Goal: Task Accomplishment & Management: Use online tool/utility

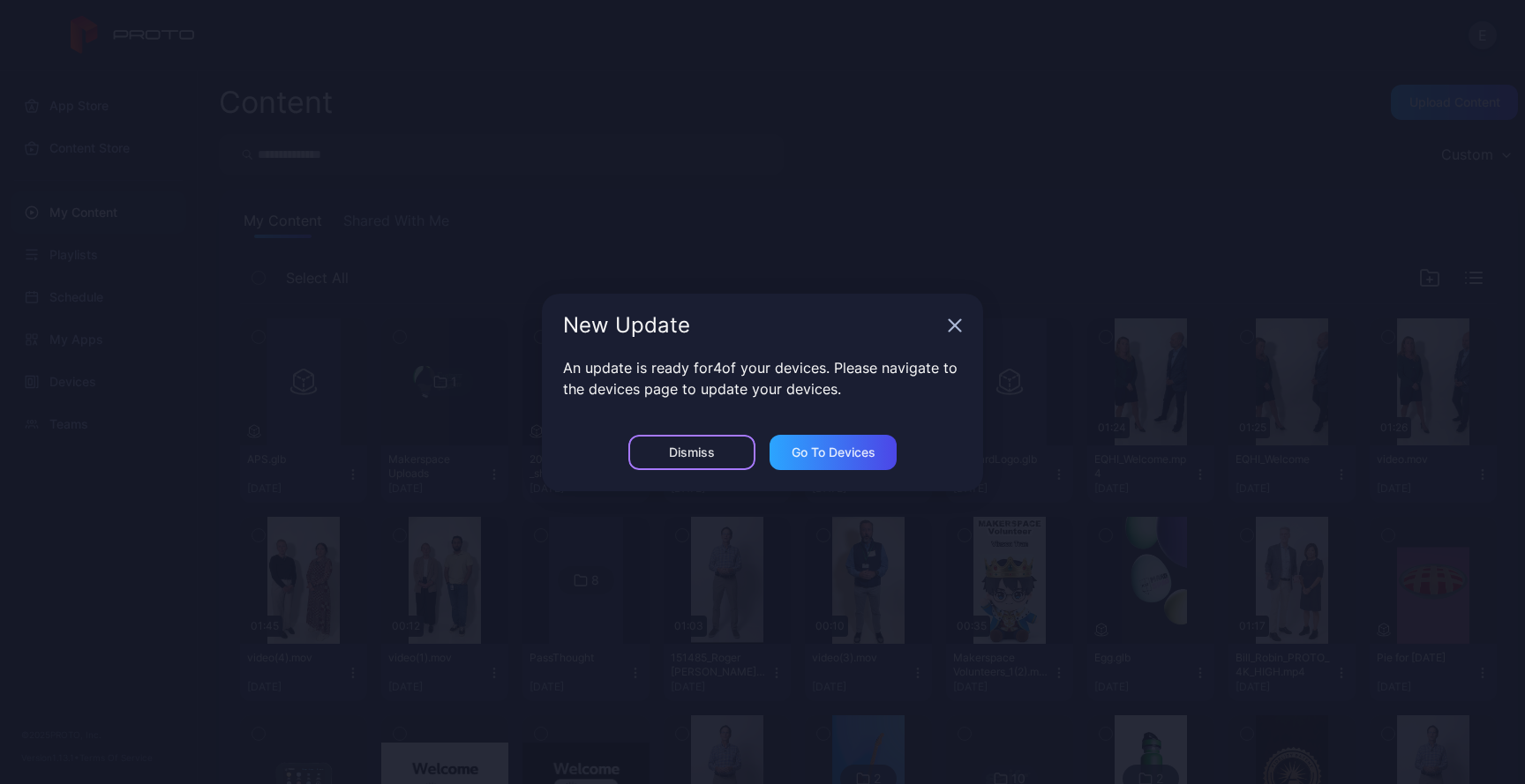
click at [712, 454] on div "Dismiss" at bounding box center [692, 452] width 46 height 14
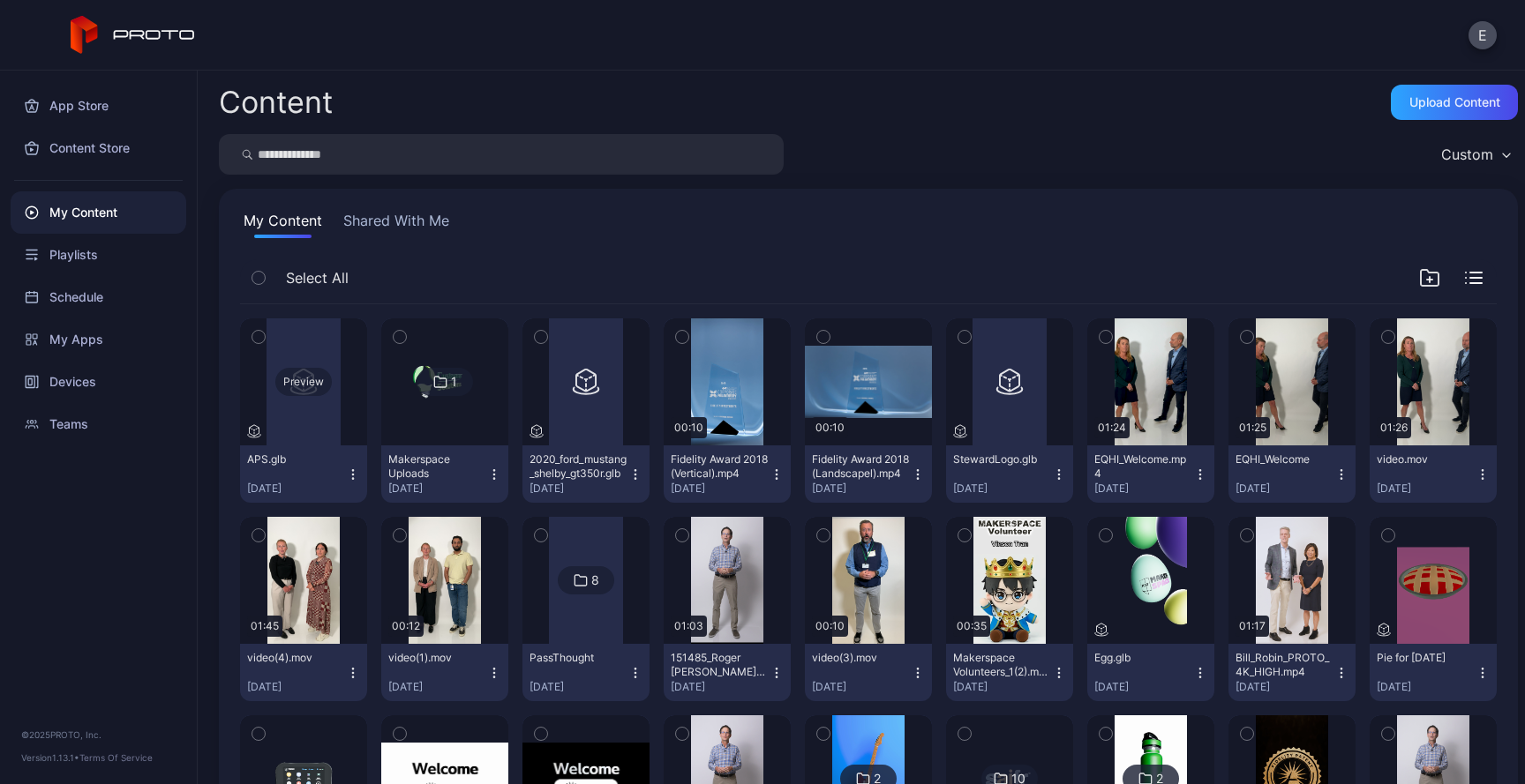
click at [323, 377] on div "Preview" at bounding box center [303, 382] width 56 height 29
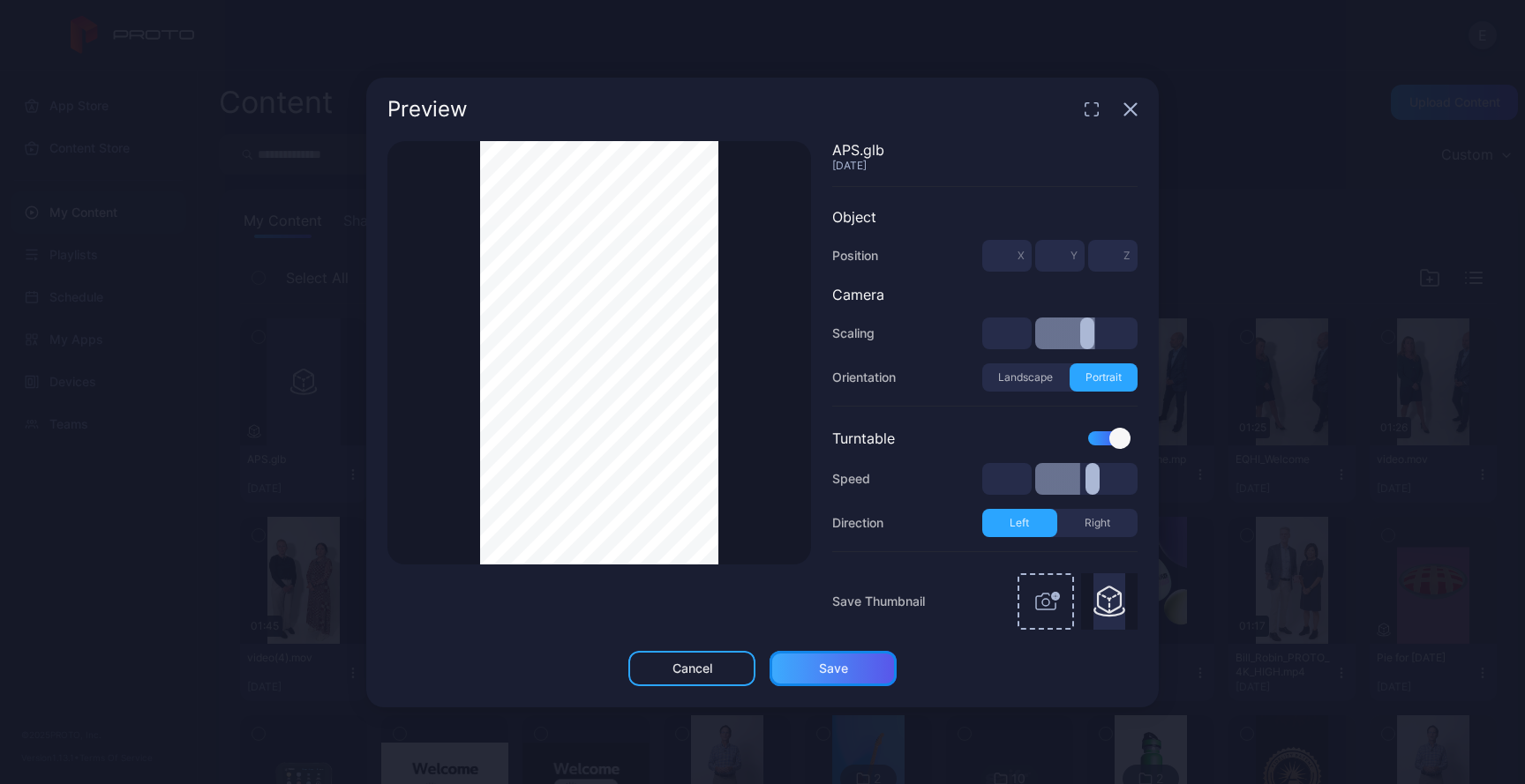
click at [841, 671] on div "Save" at bounding box center [833, 668] width 29 height 14
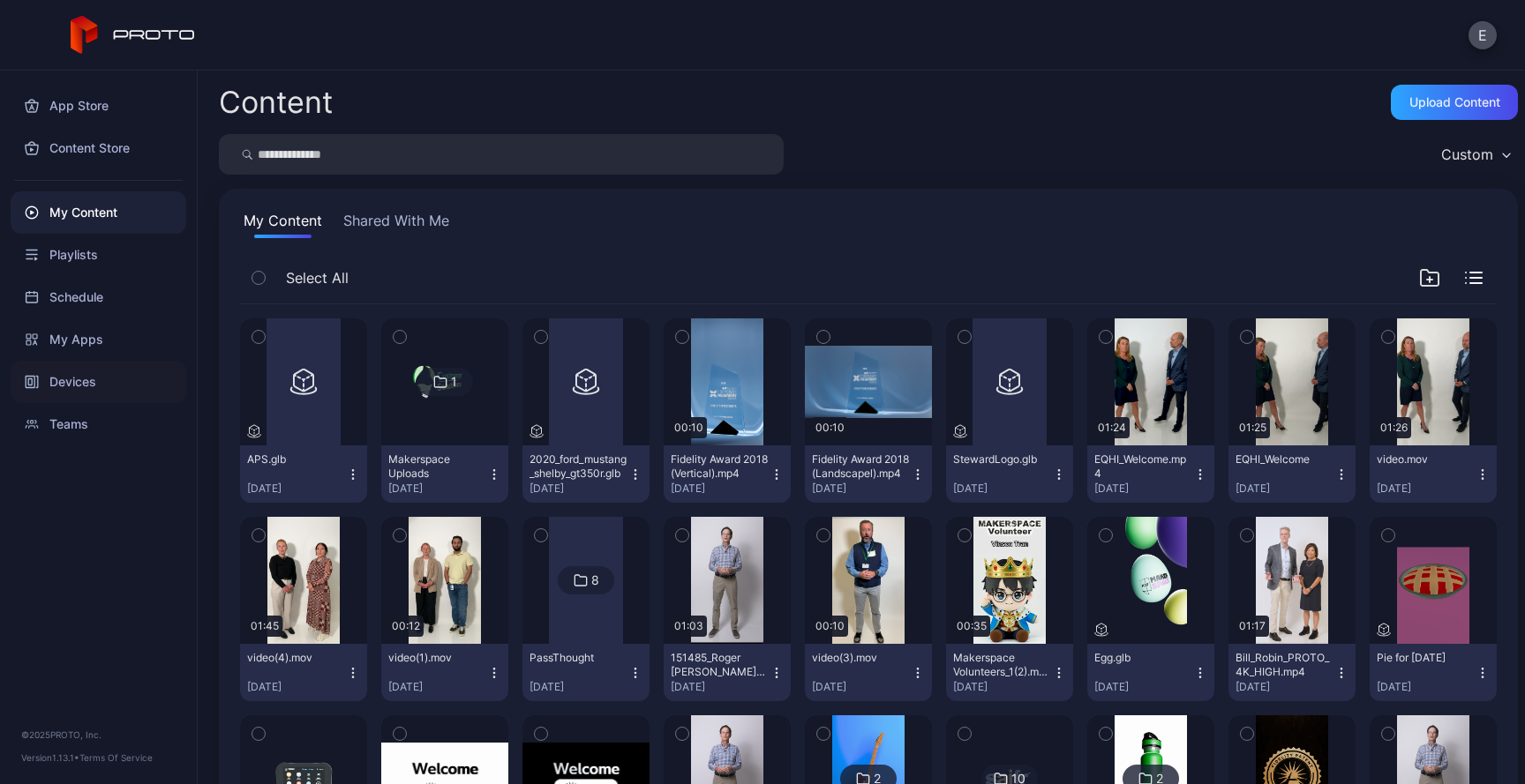
click at [85, 385] on div "Devices" at bounding box center [98, 382] width 176 height 43
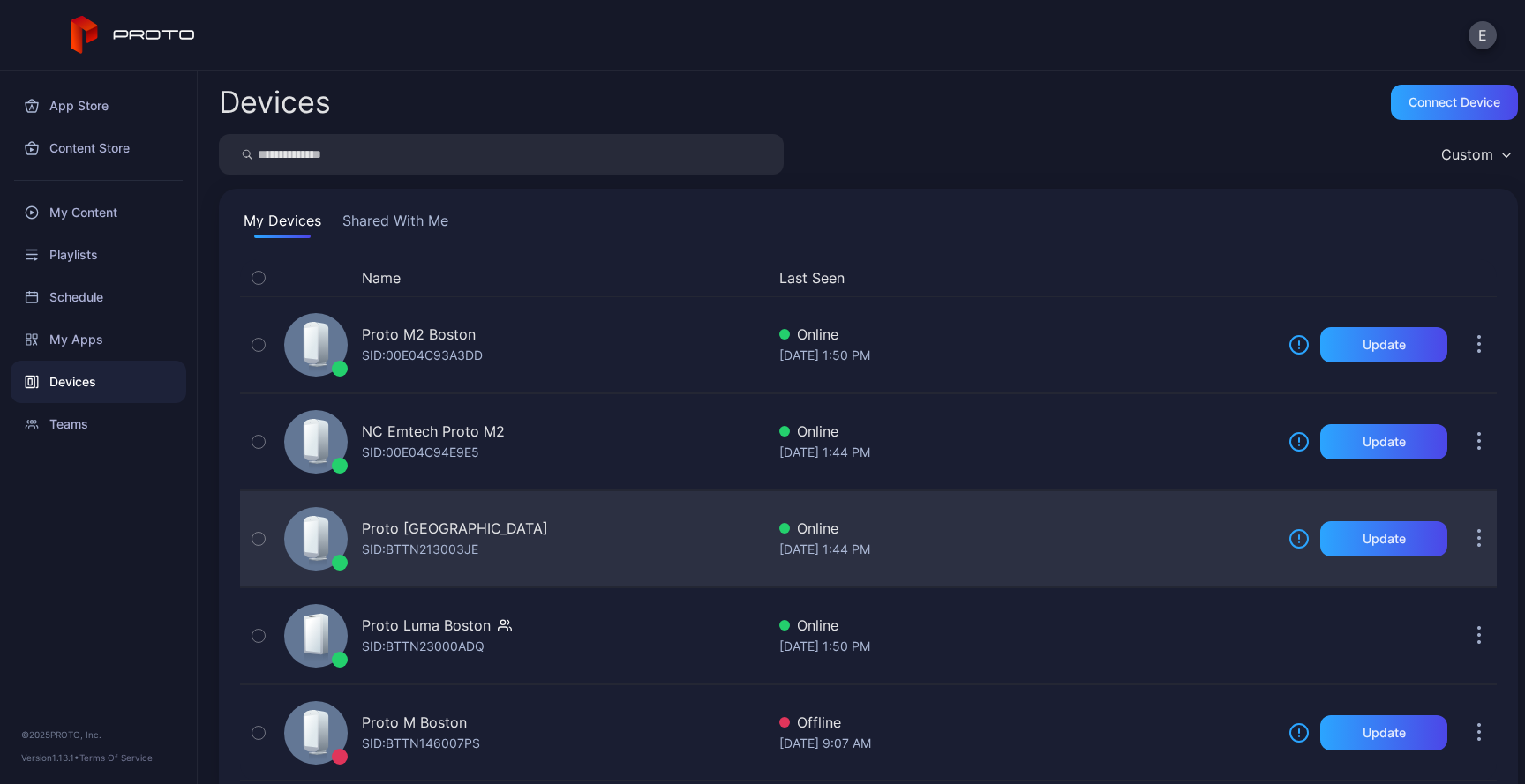
scroll to position [32, 0]
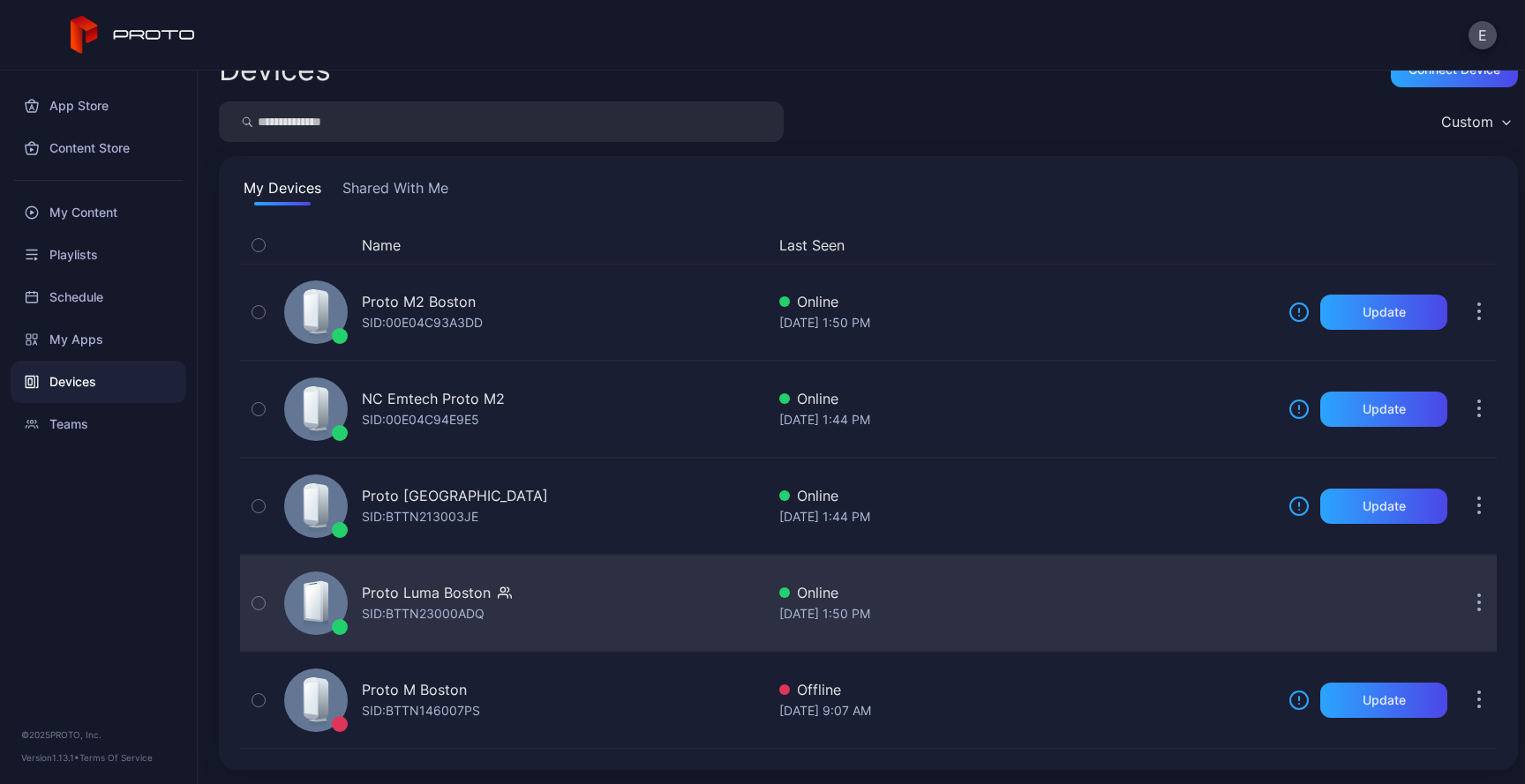
click at [491, 604] on div "Proto Luma Boston SID: BTTN23000ADQ" at bounding box center [437, 604] width 150 height 43
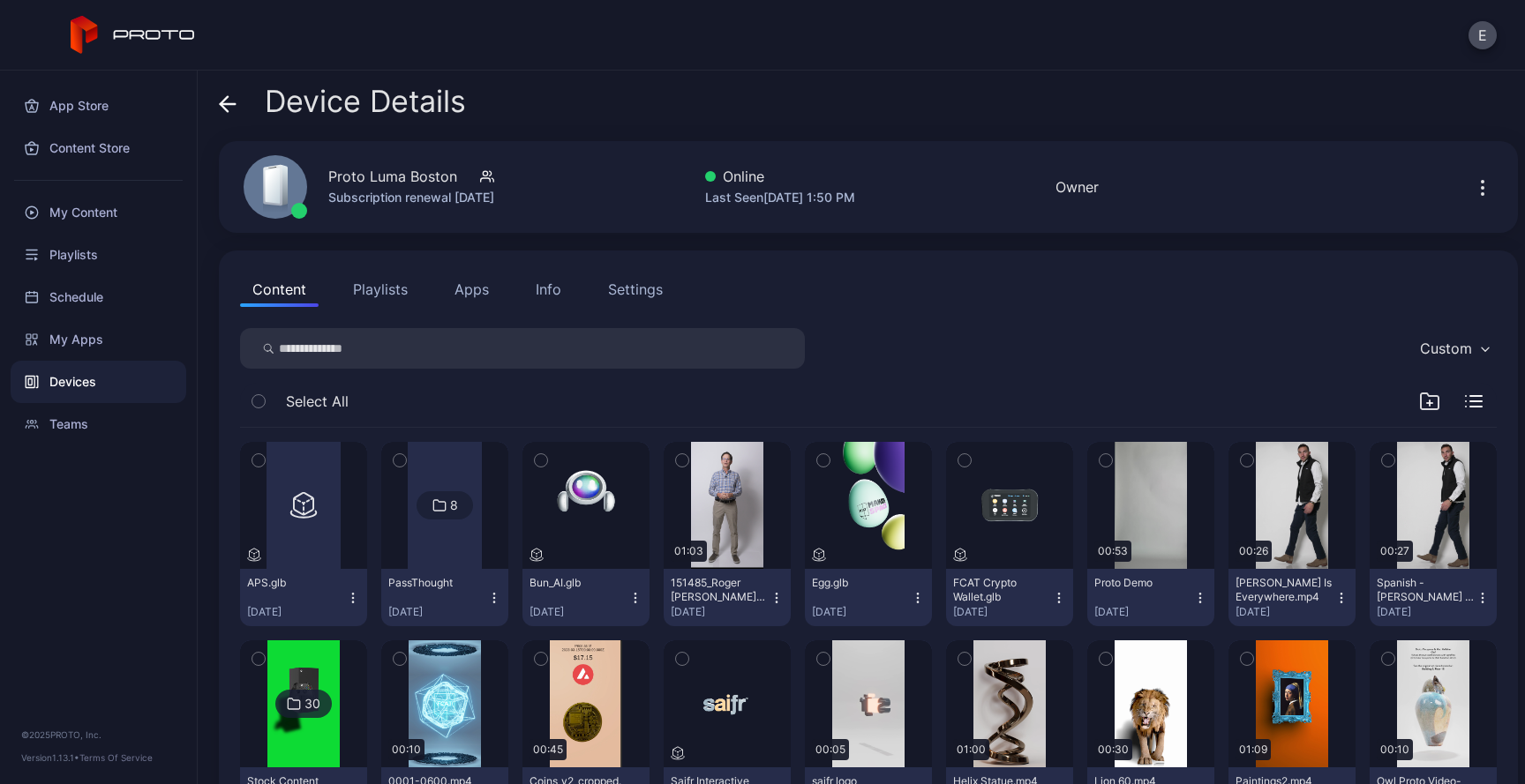
click at [360, 600] on icon "button" at bounding box center [352, 597] width 14 height 14
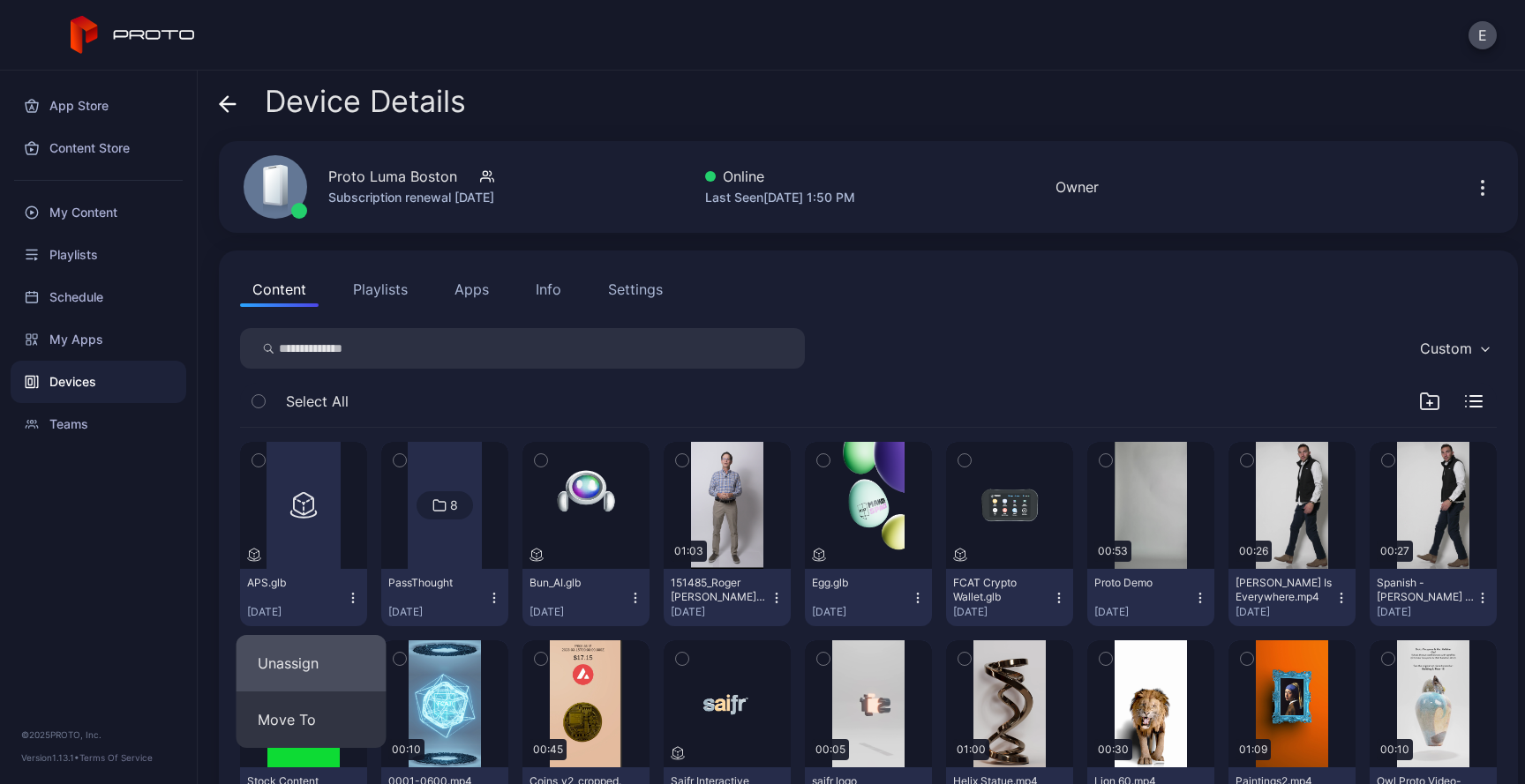
click at [321, 667] on button "Unassign" at bounding box center [312, 663] width 150 height 56
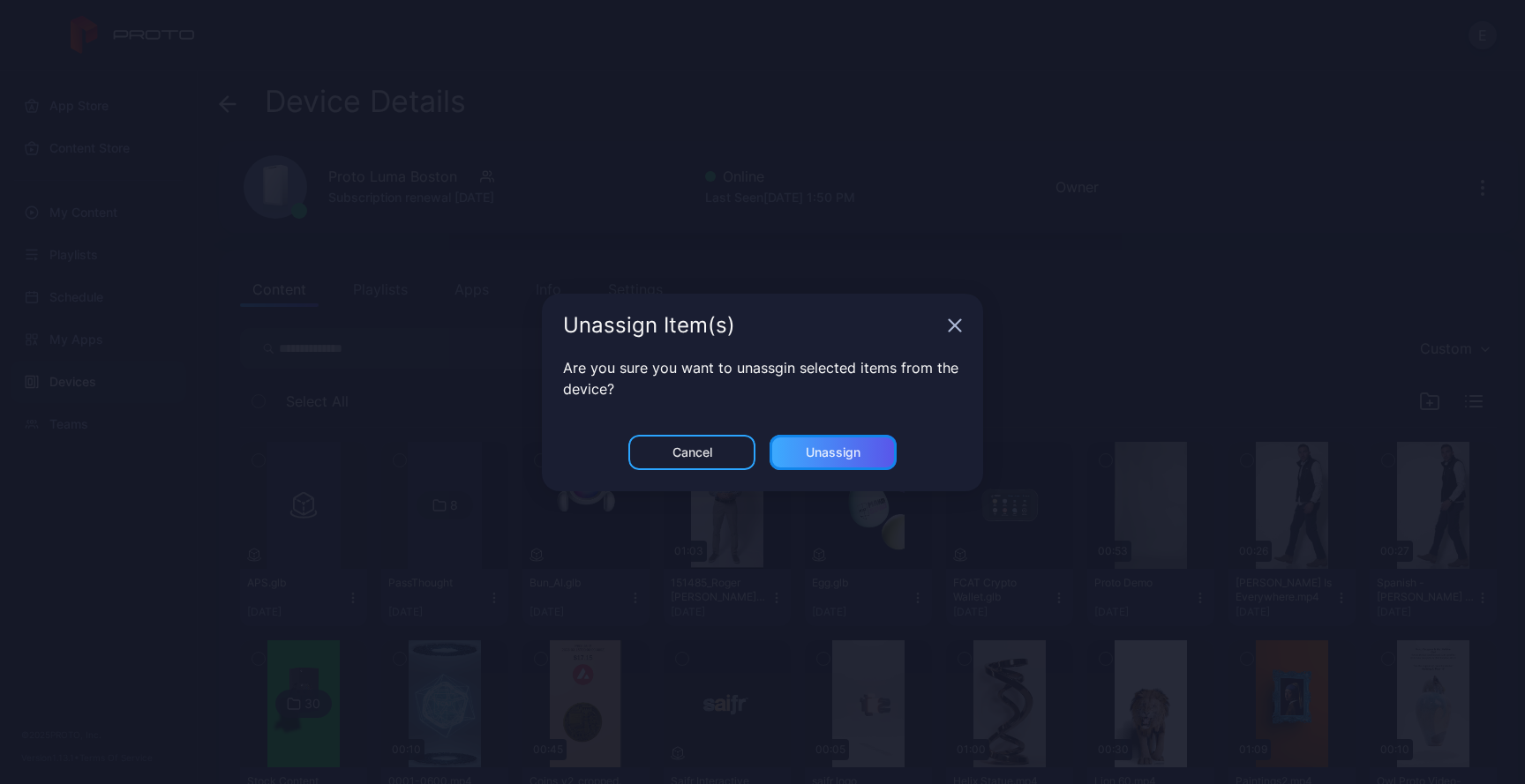
click at [855, 459] on div "Unassign" at bounding box center [832, 453] width 127 height 35
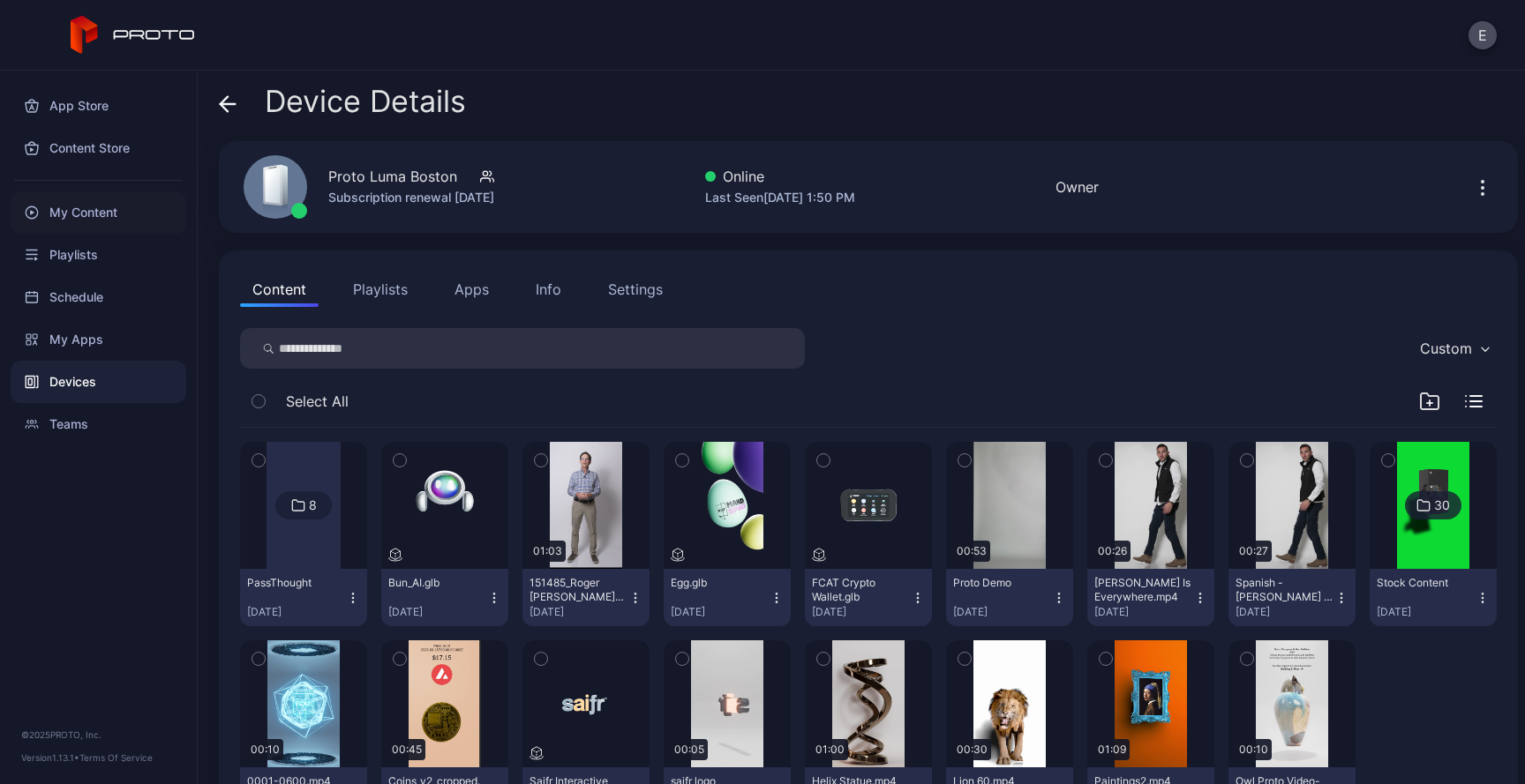
click at [65, 202] on div "My Content" at bounding box center [98, 213] width 176 height 43
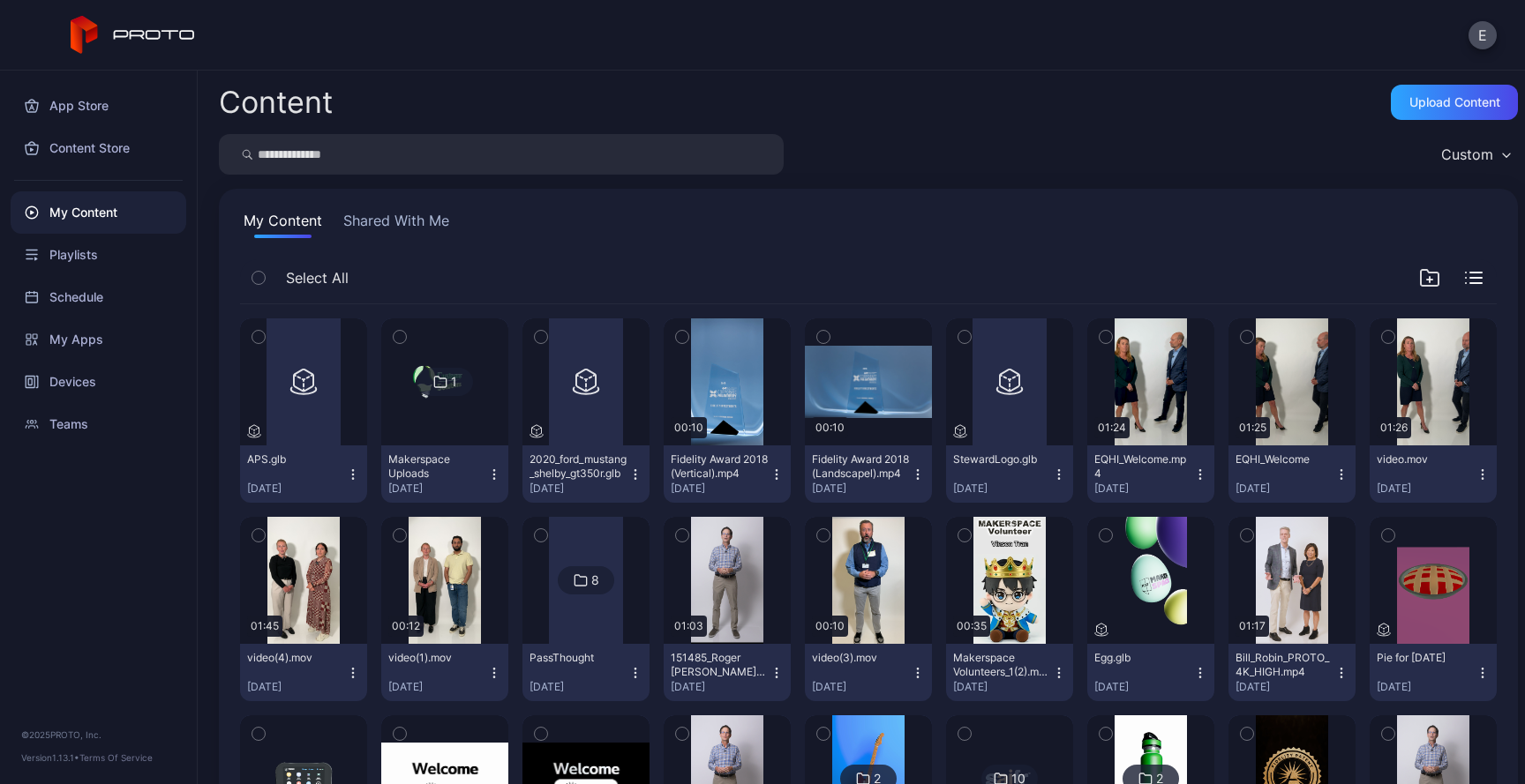
click at [360, 472] on icon "button" at bounding box center [352, 474] width 14 height 14
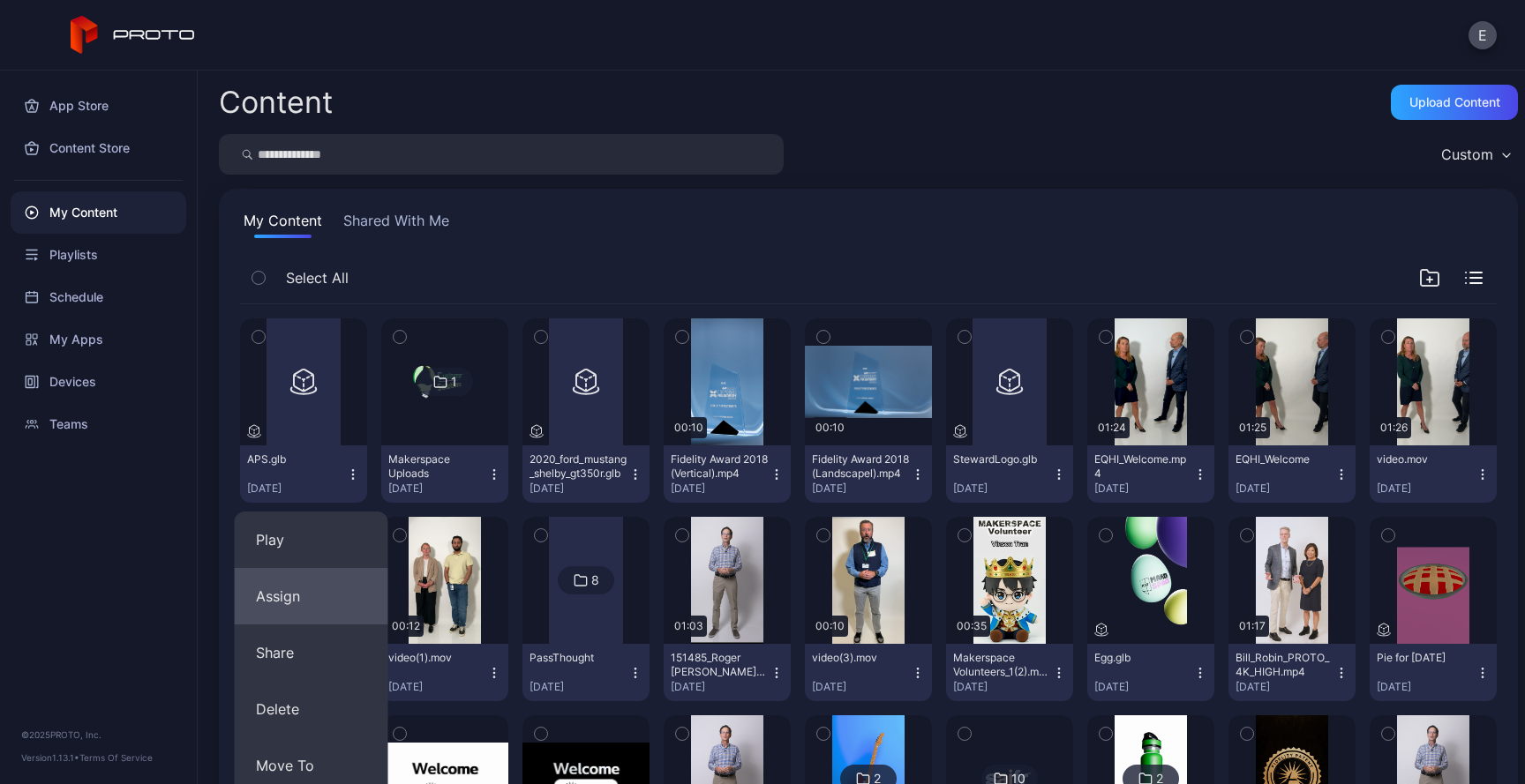
click at [301, 591] on button "Assign" at bounding box center [312, 596] width 154 height 56
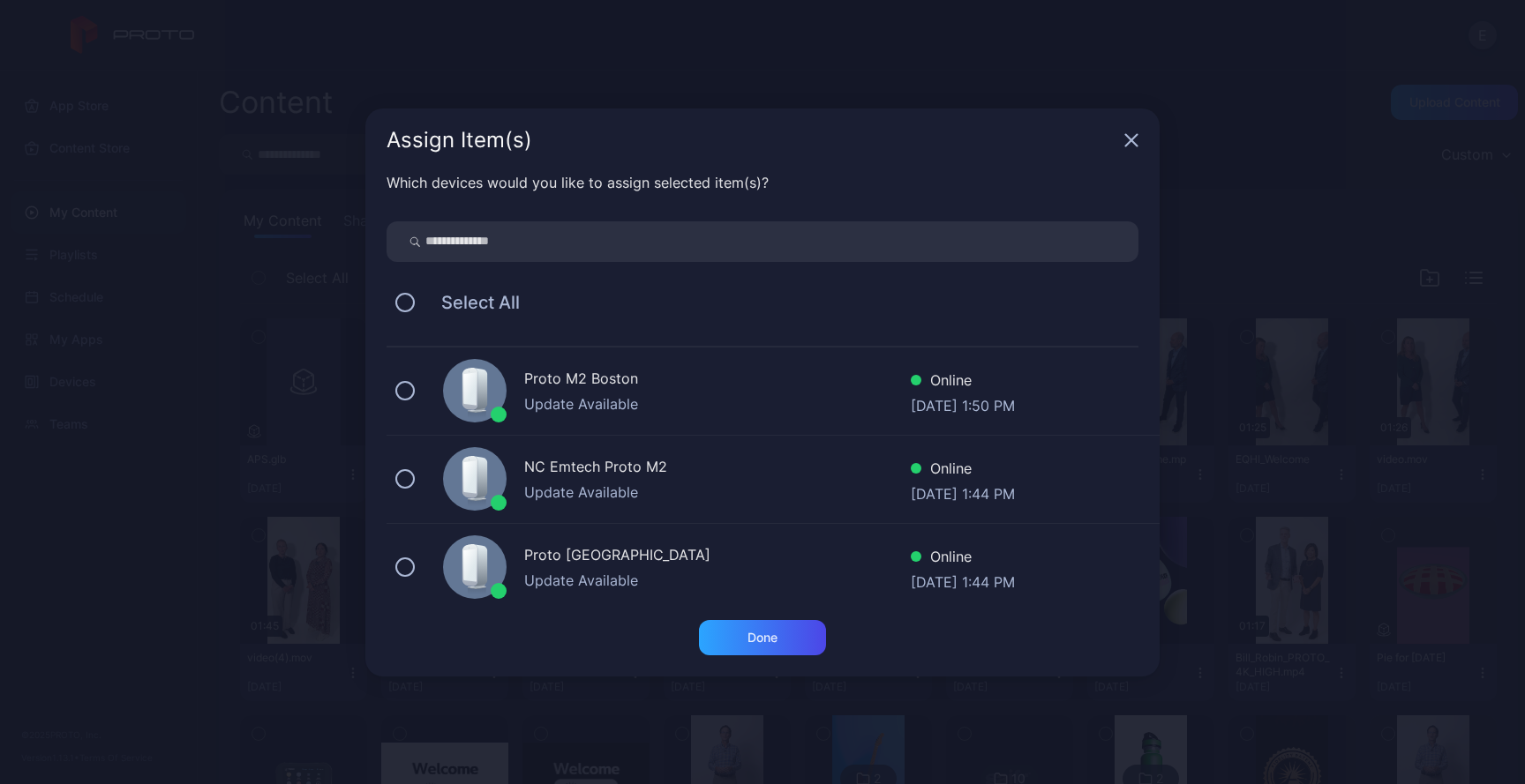
scroll to position [190, 0]
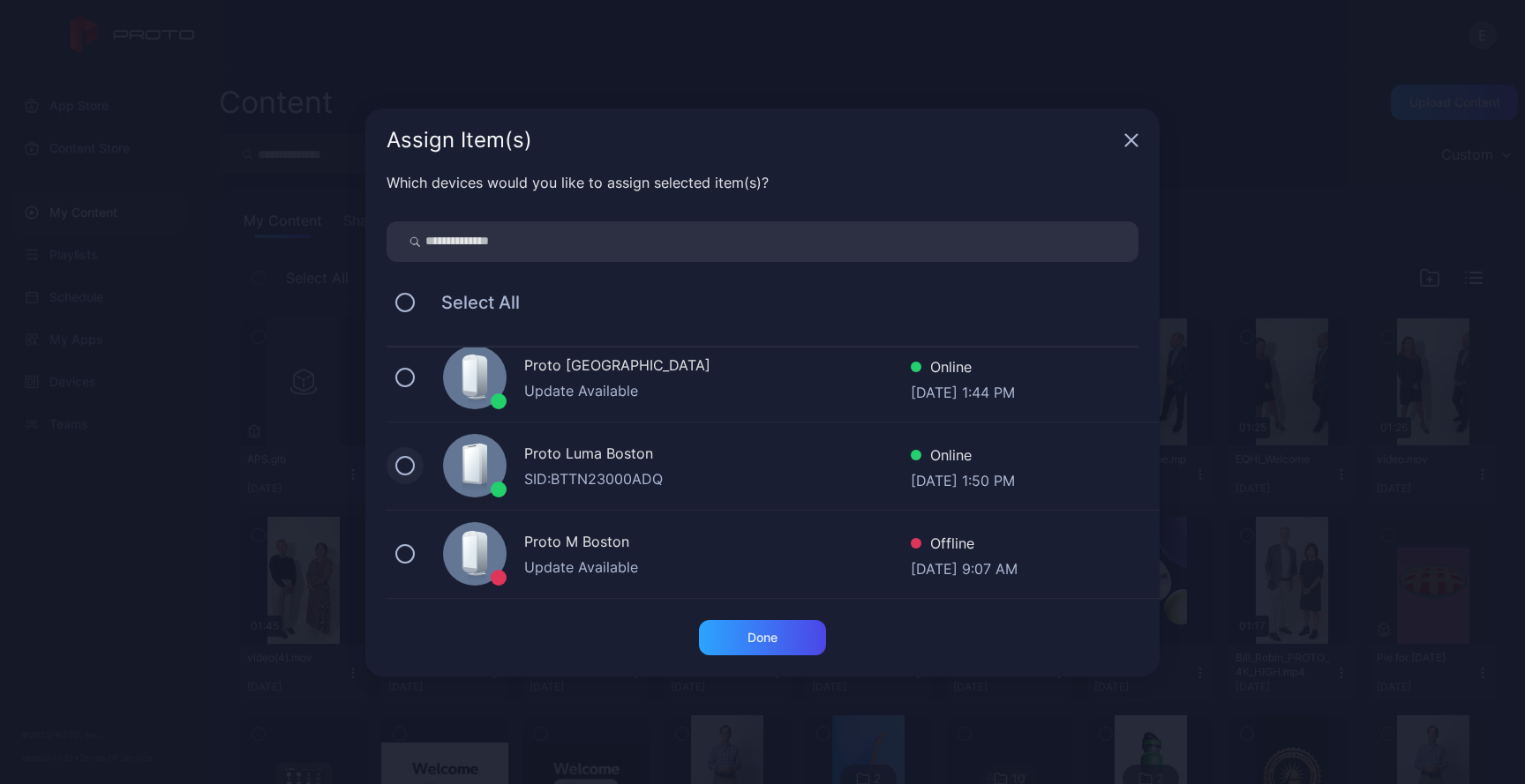
click at [405, 458] on button at bounding box center [405, 465] width 19 height 19
click at [744, 640] on div "Done" at bounding box center [762, 638] width 127 height 35
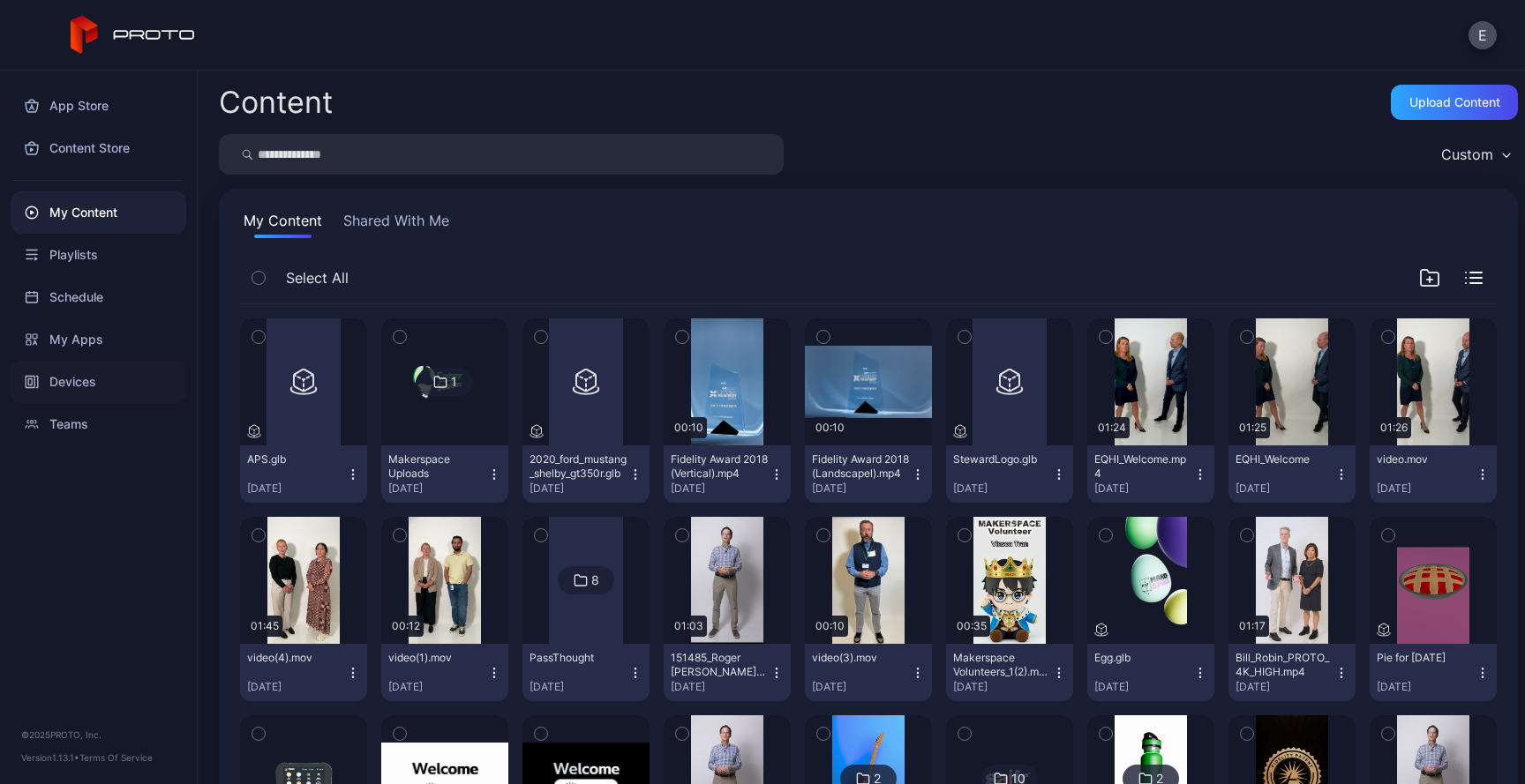
click at [55, 382] on div "Devices" at bounding box center [98, 382] width 176 height 43
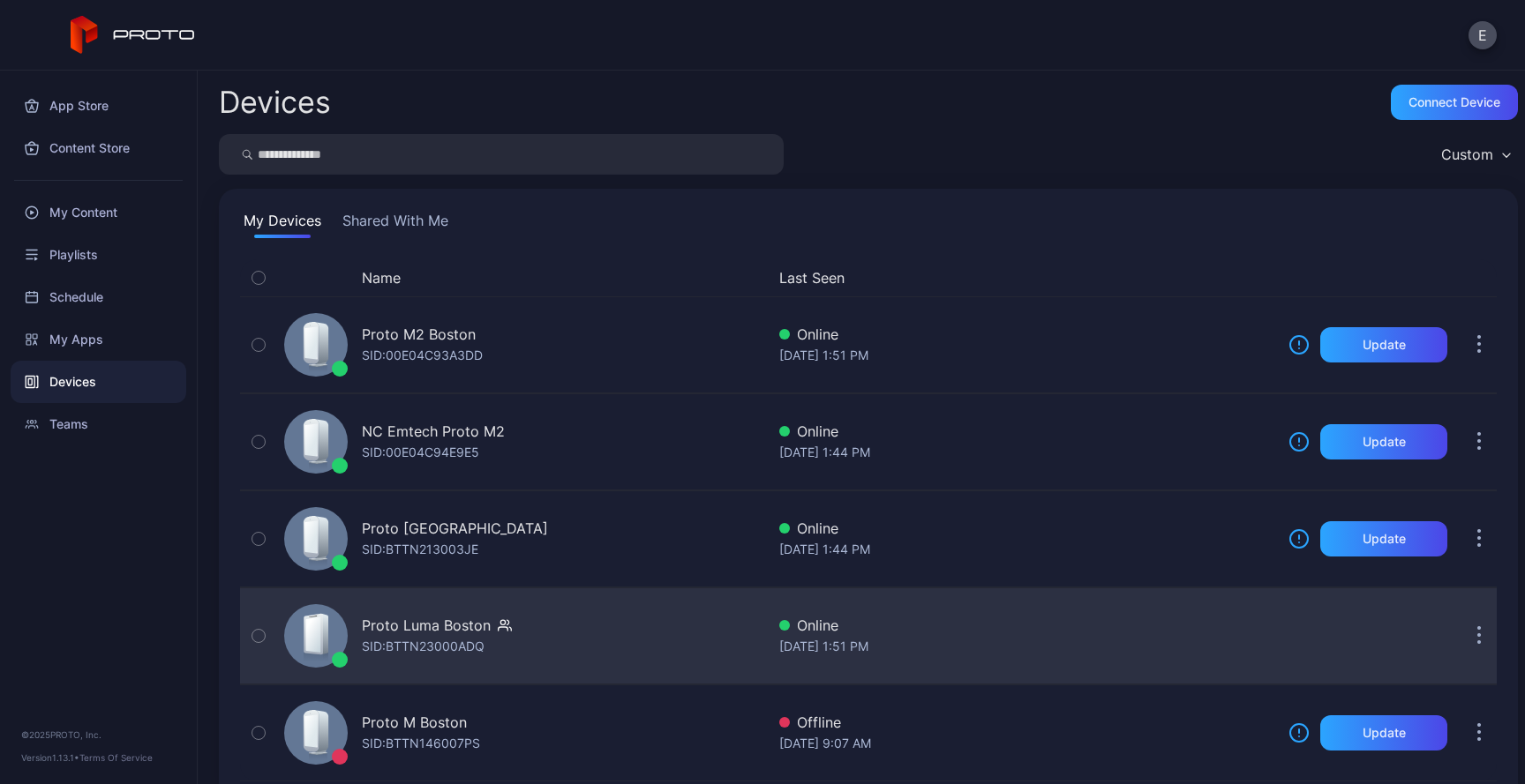
click at [434, 662] on div "Proto Luma Boston SID: BTTN23000ADQ" at bounding box center [522, 635] width 488 height 88
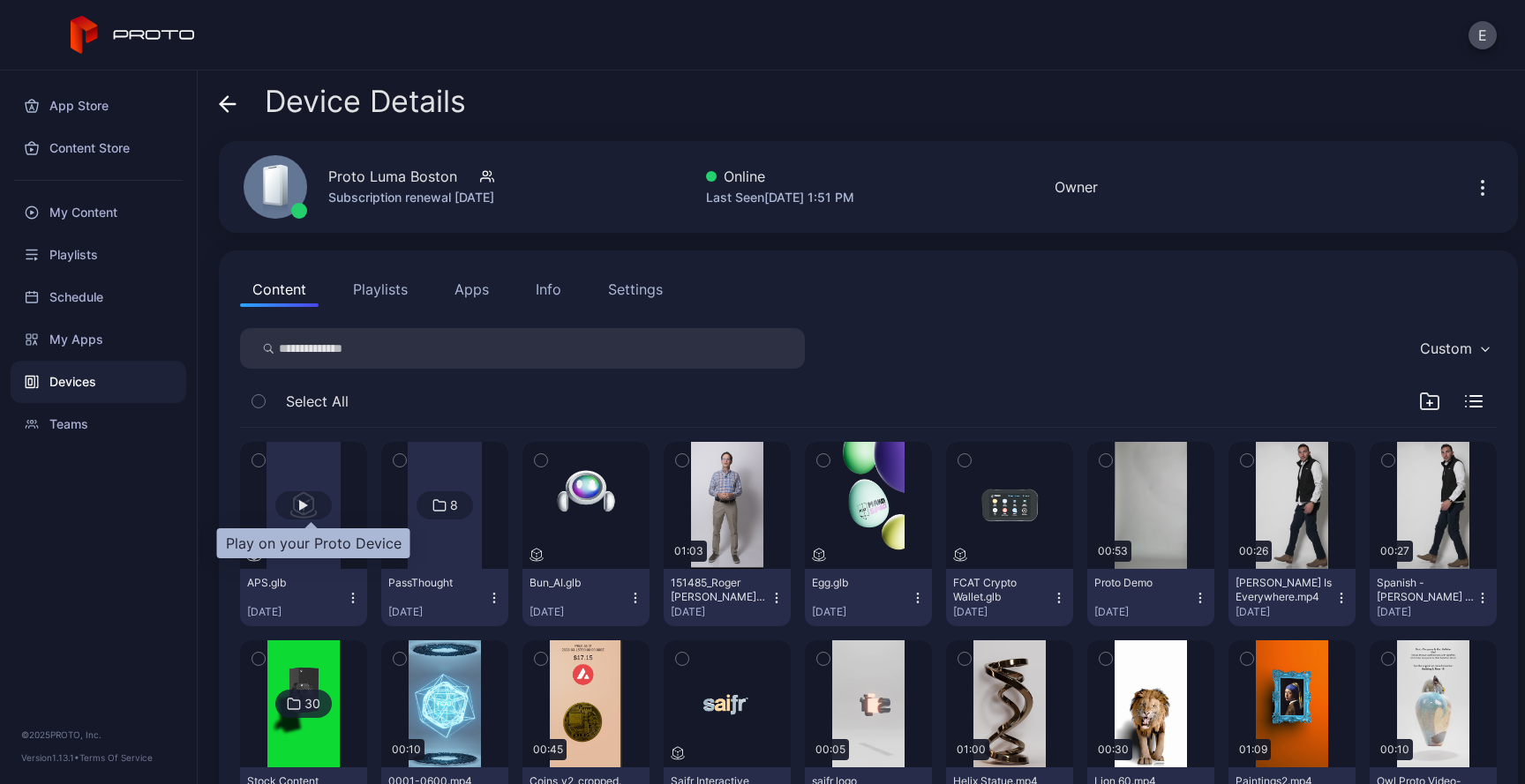
click at [317, 507] on div "button" at bounding box center [303, 506] width 56 height 29
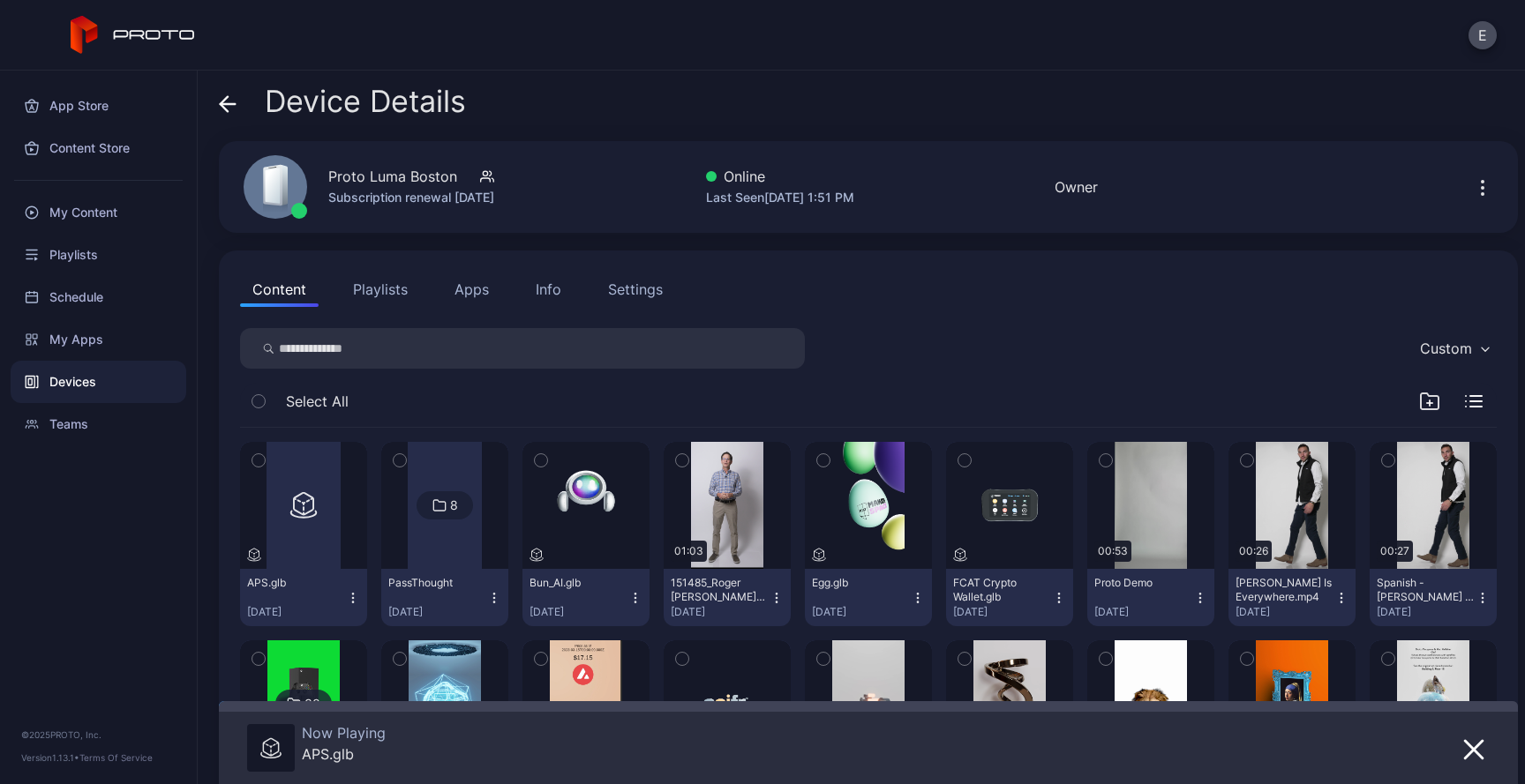
click at [360, 602] on icon "button" at bounding box center [352, 597] width 14 height 14
click at [276, 646] on button "Unassign" at bounding box center [312, 663] width 150 height 56
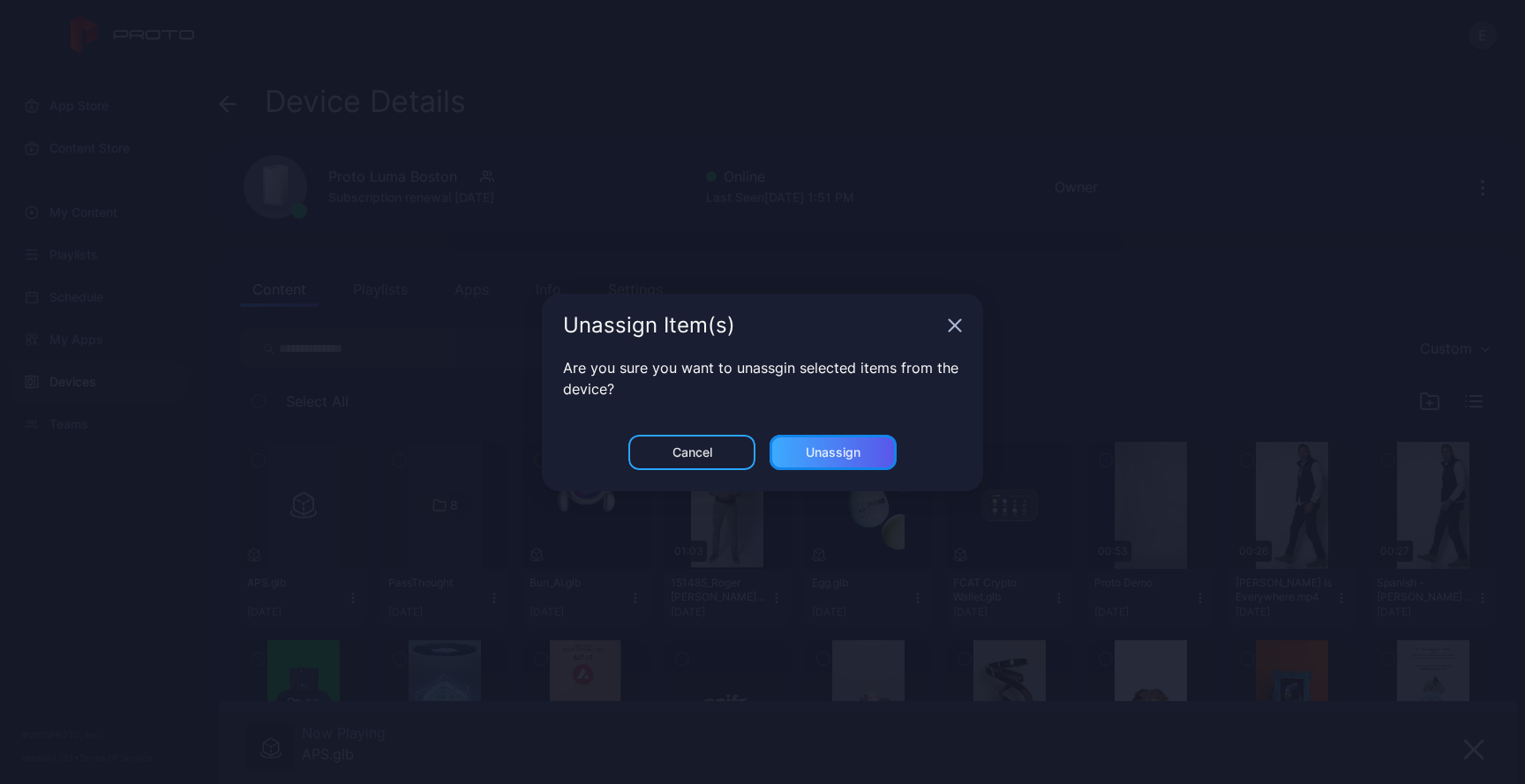
click at [859, 444] on div "Unassign" at bounding box center [832, 453] width 127 height 35
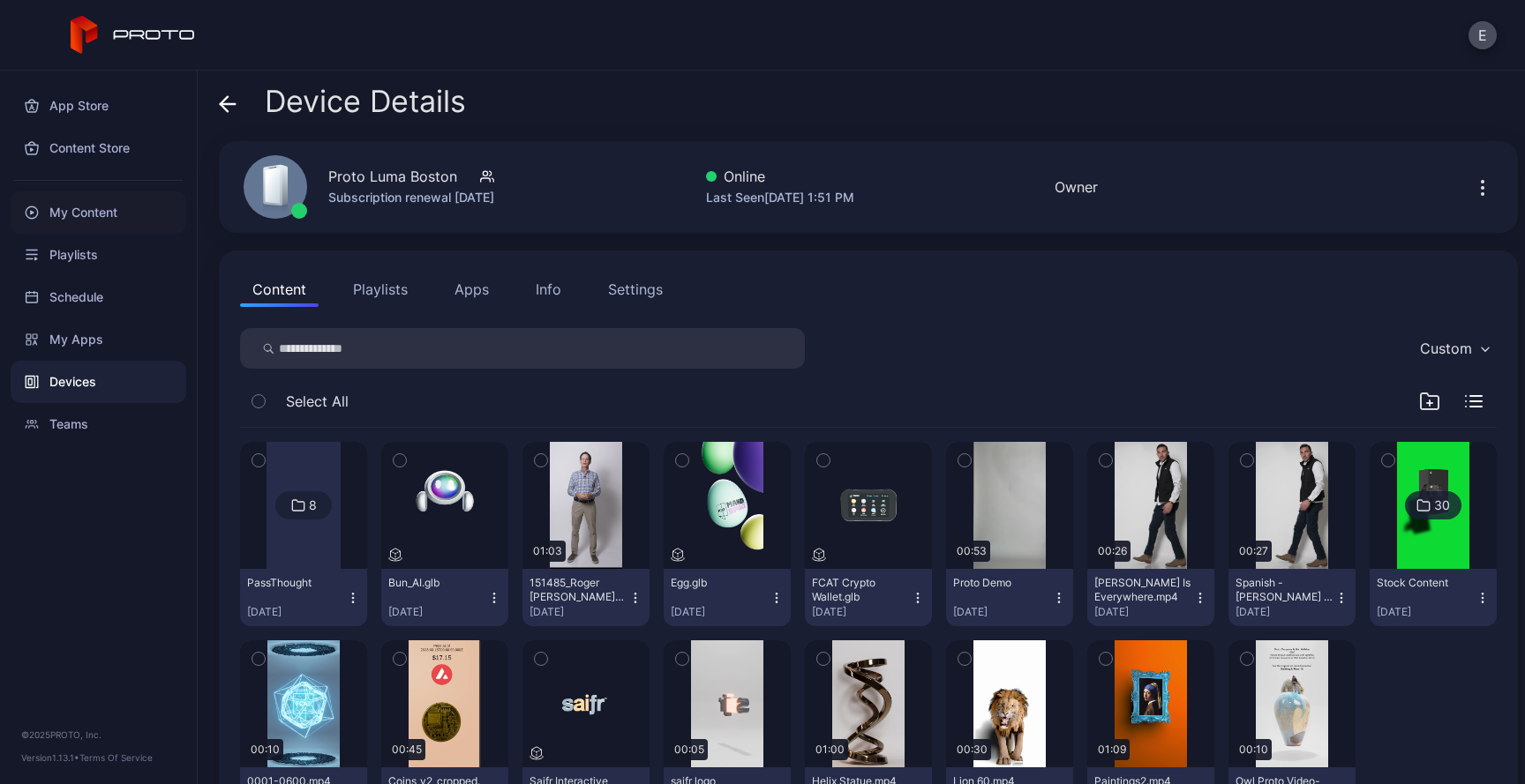
click at [87, 219] on div "My Content" at bounding box center [98, 213] width 176 height 43
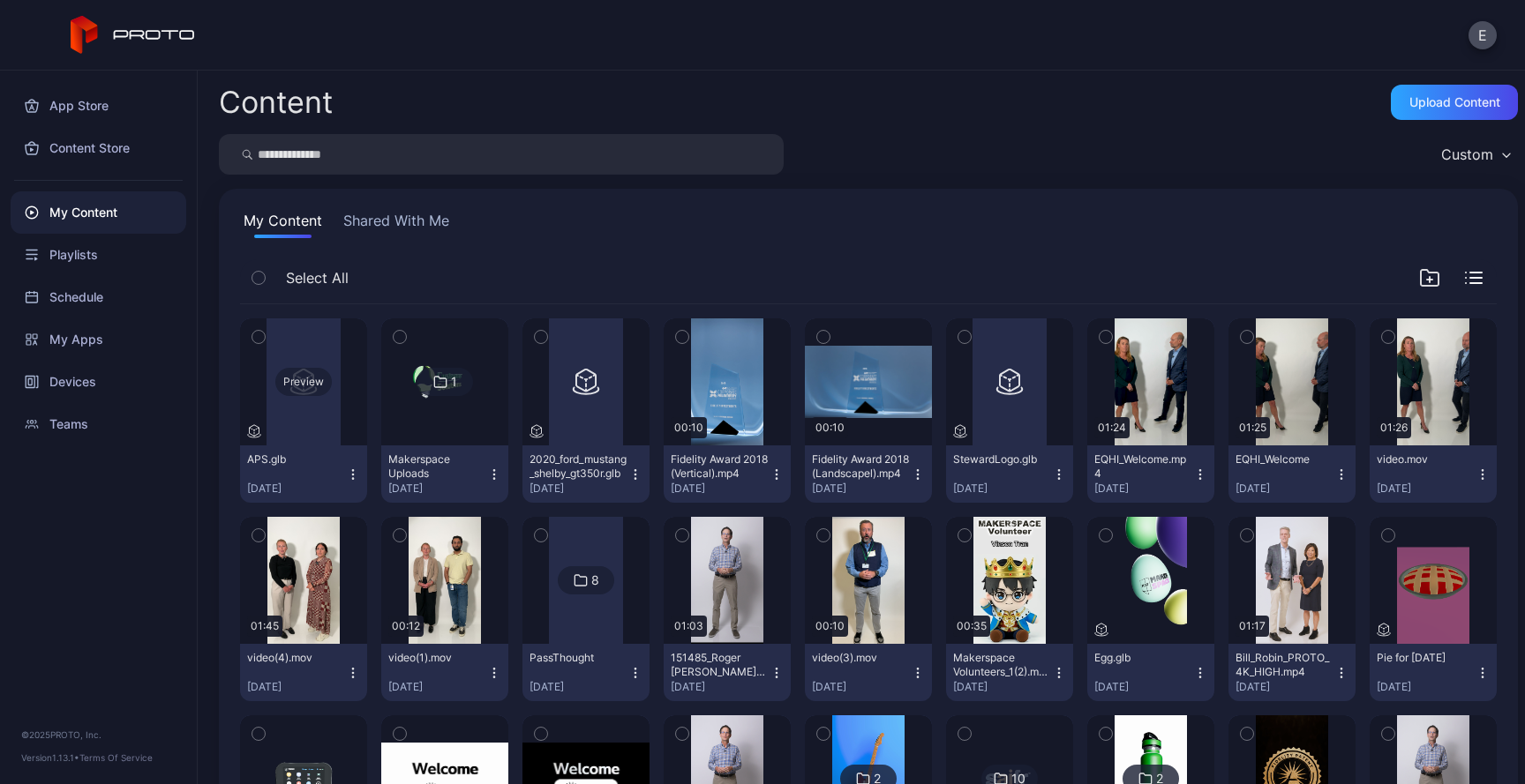
click at [318, 378] on div "Preview" at bounding box center [303, 382] width 56 height 29
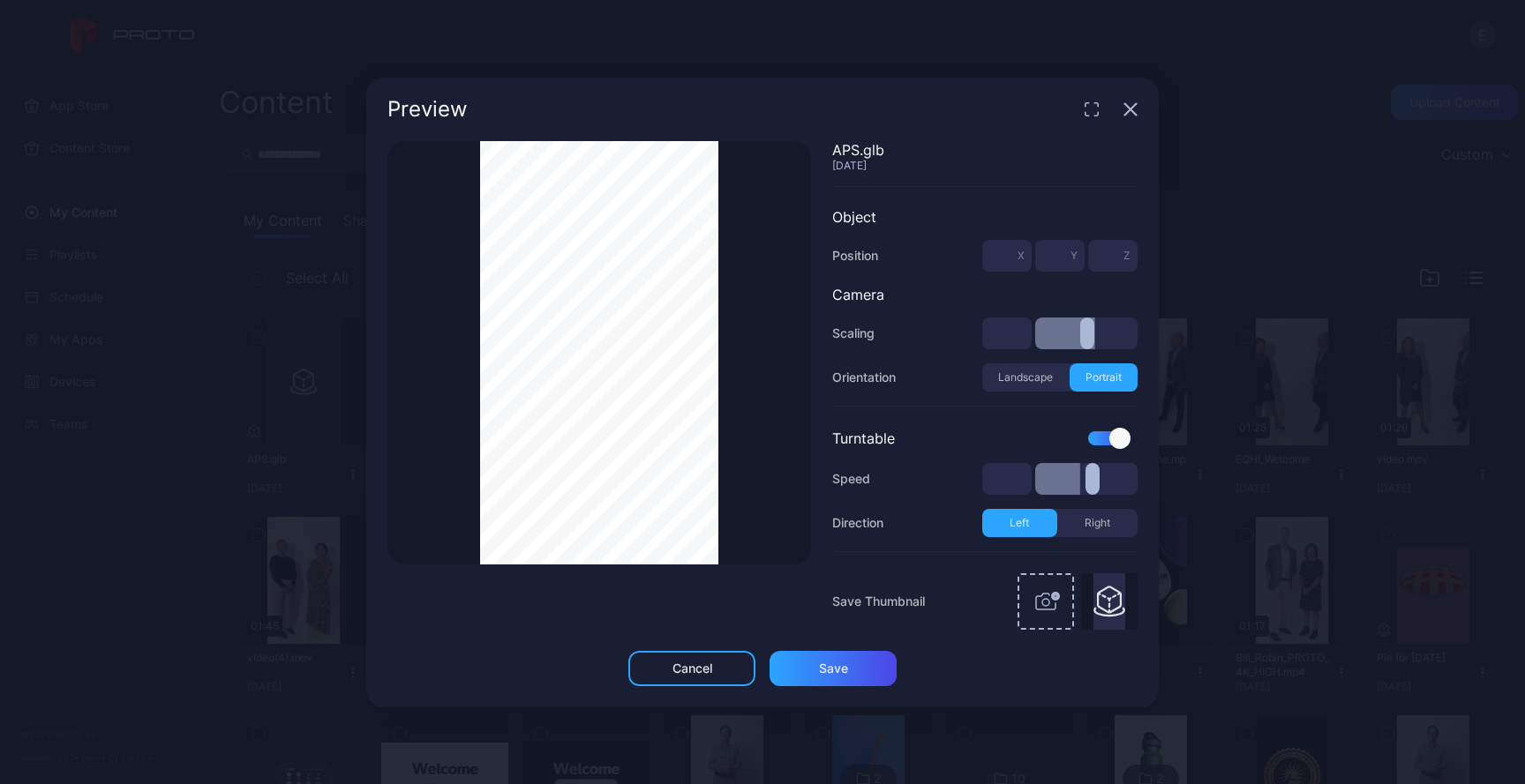
click at [1085, 518] on button "Right" at bounding box center [1098, 523] width 81 height 29
click at [1022, 519] on button "Left" at bounding box center [1019, 523] width 75 height 29
drag, startPoint x: 1016, startPoint y: 487, endPoint x: 1038, endPoint y: 487, distance: 22.0
click at [1038, 487] on div "*" at bounding box center [1060, 479] width 155 height 31
type input "***"
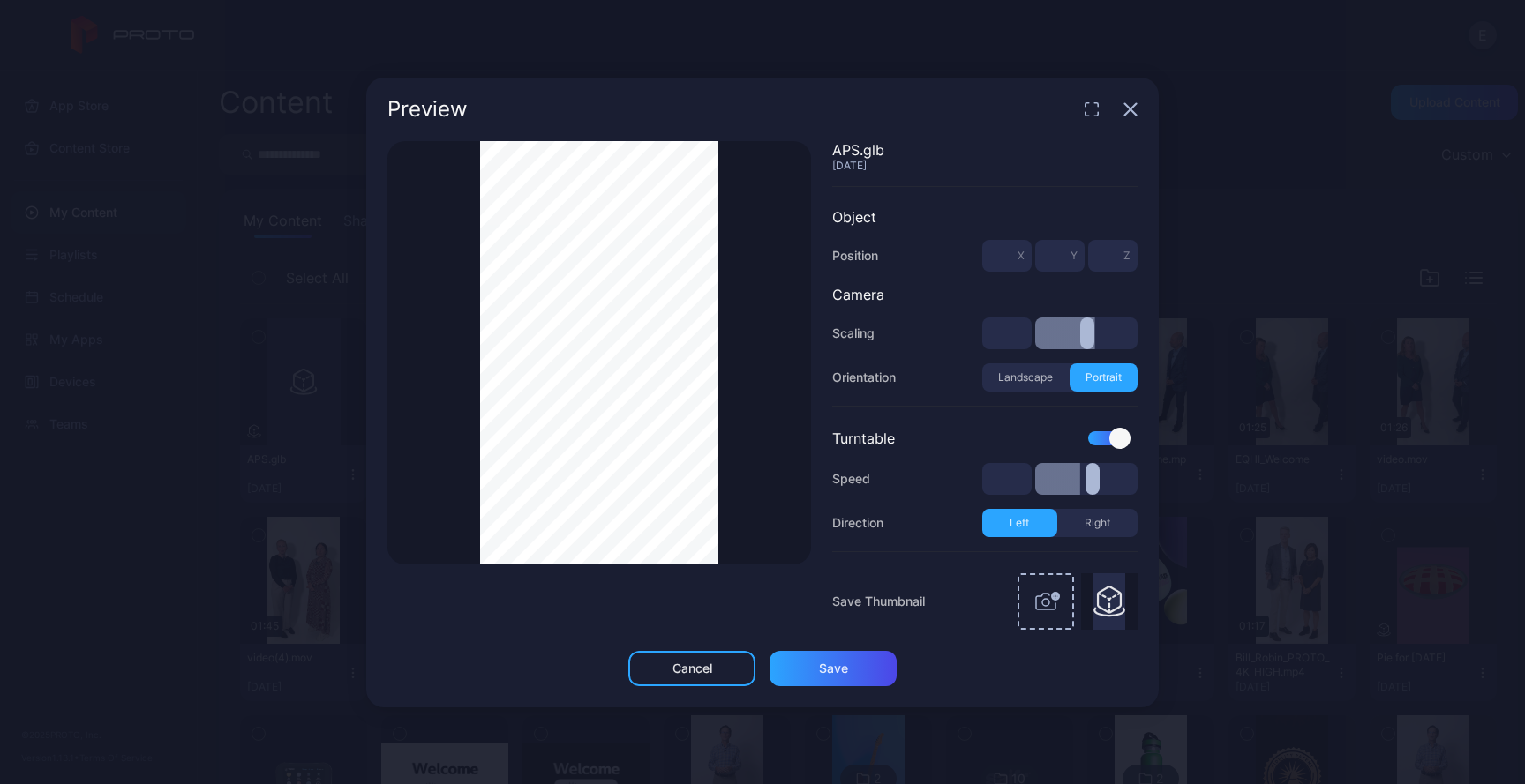
type input "***"
type input "*"
type input "***"
type input "****"
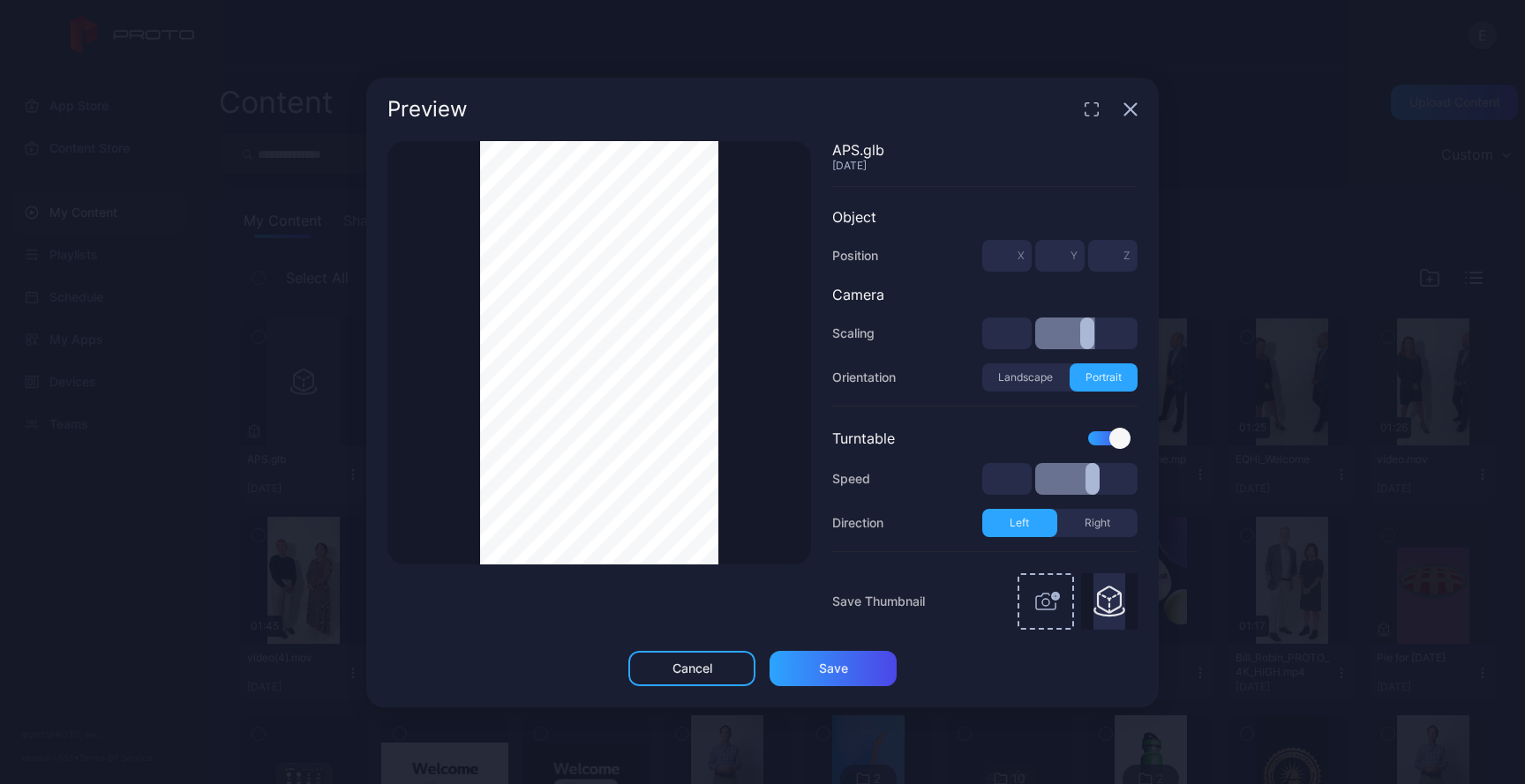
type input "*"
type input "***"
type input "****"
type input "***"
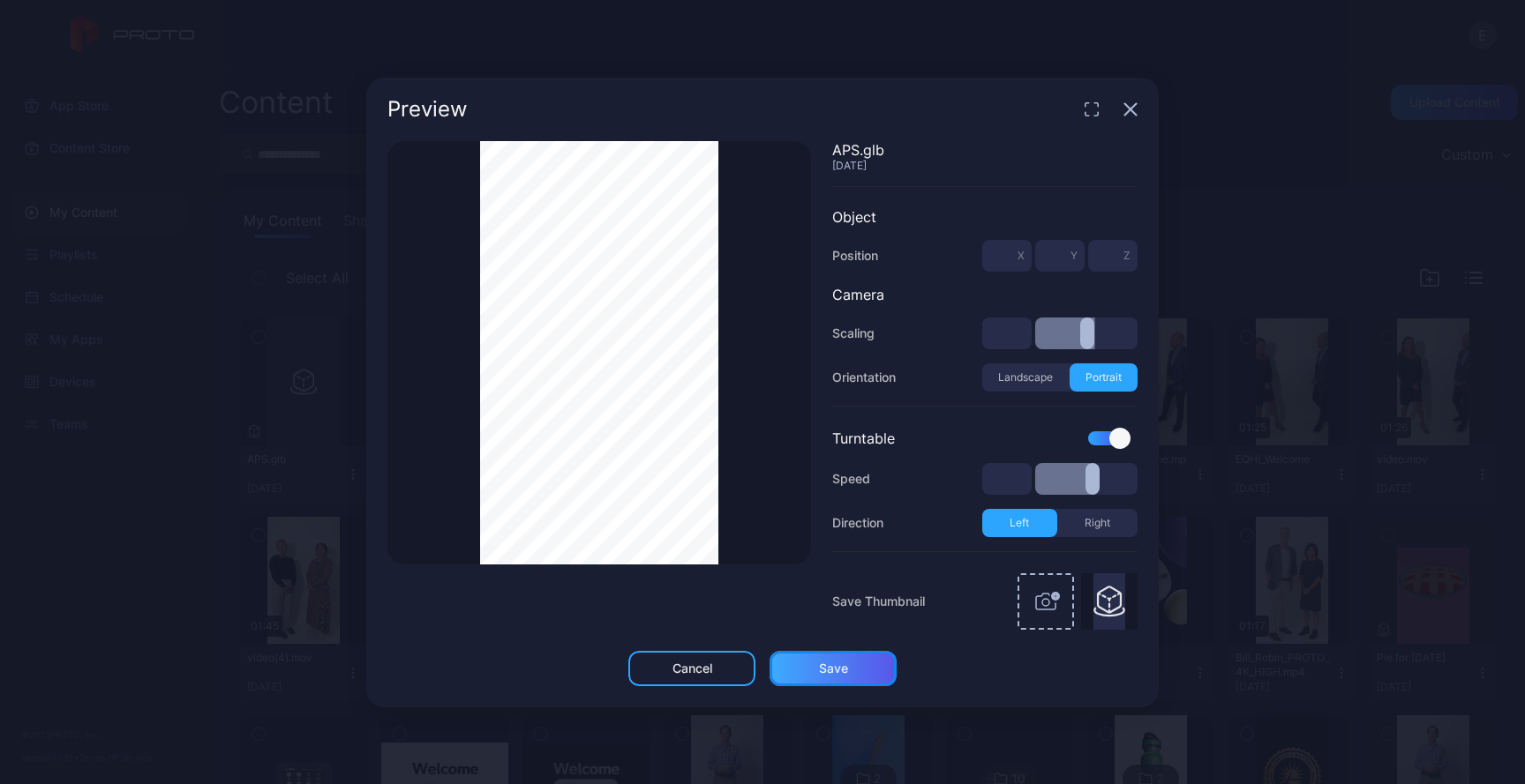
click at [833, 669] on div "Save" at bounding box center [833, 668] width 29 height 14
type input "****"
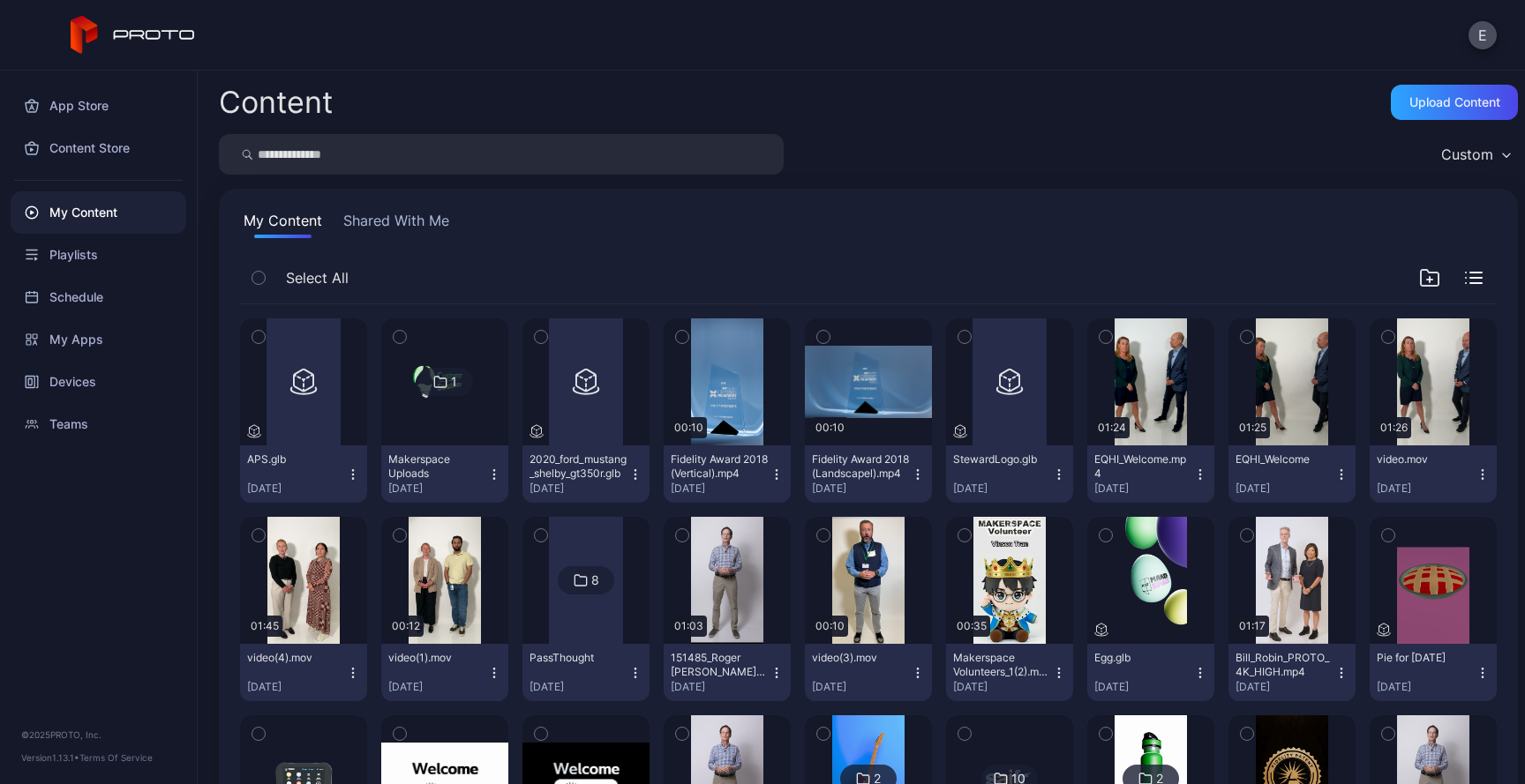
click at [360, 474] on icon "button" at bounding box center [352, 474] width 14 height 14
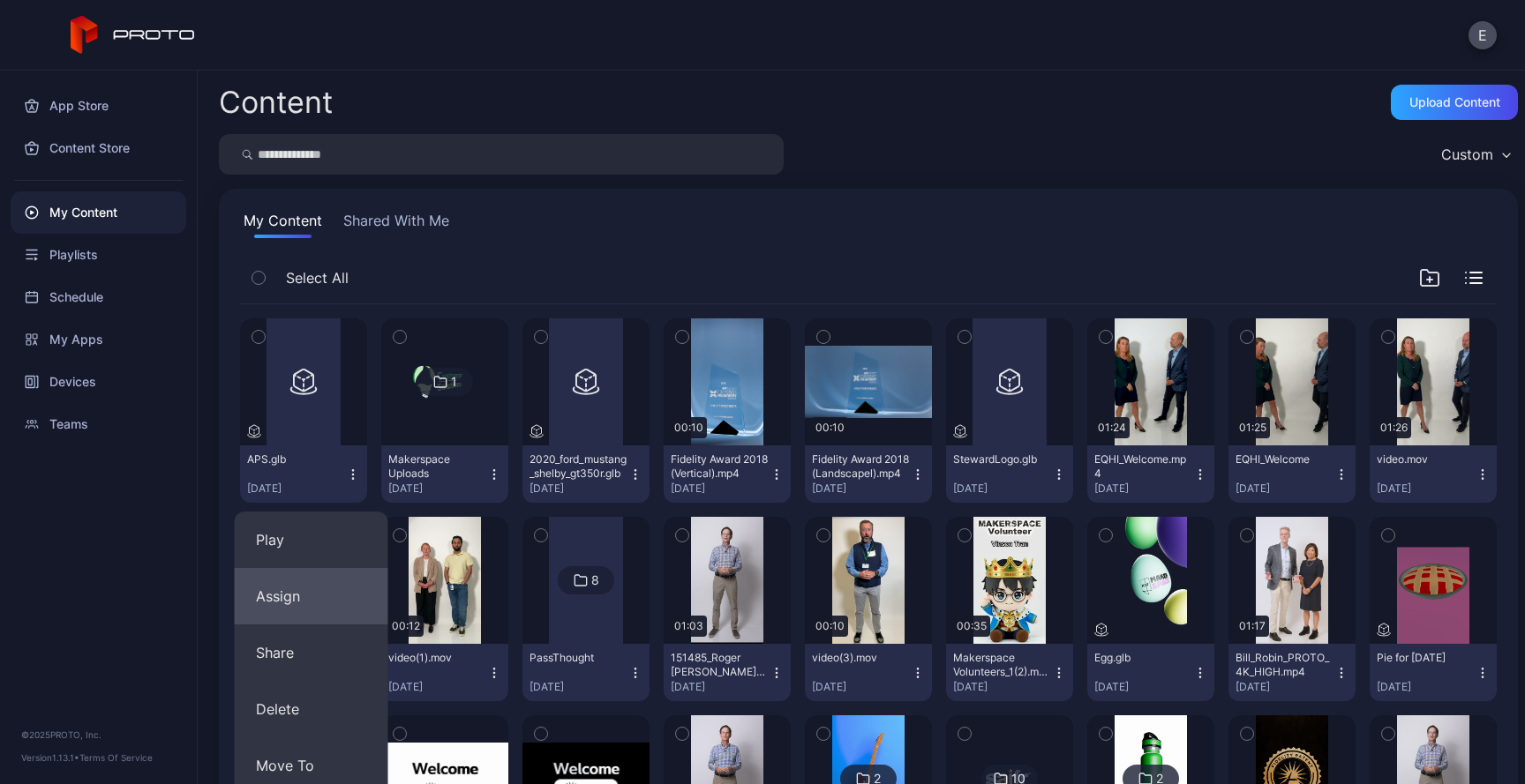
click at [279, 577] on button "Assign" at bounding box center [312, 596] width 154 height 56
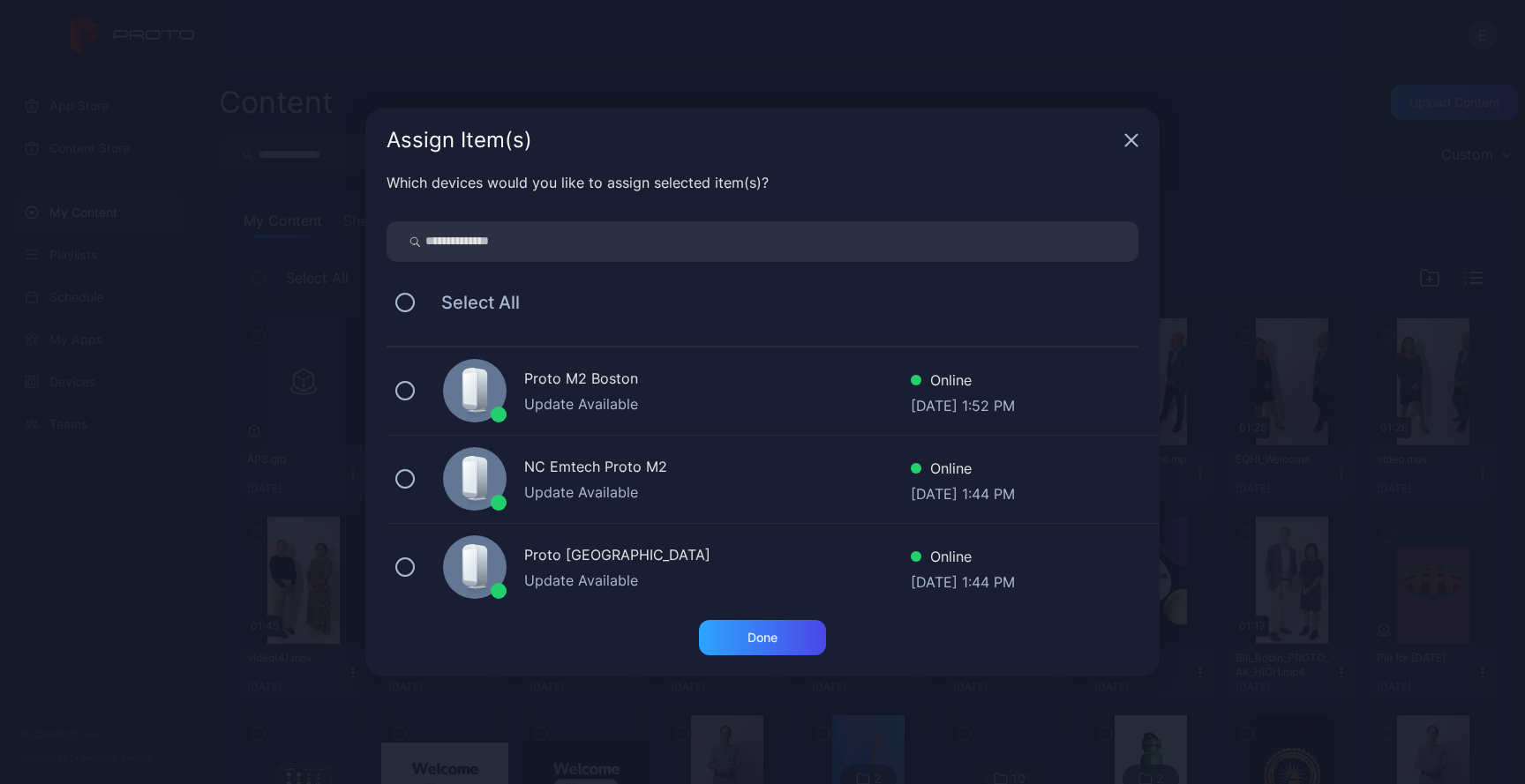
scroll to position [190, 0]
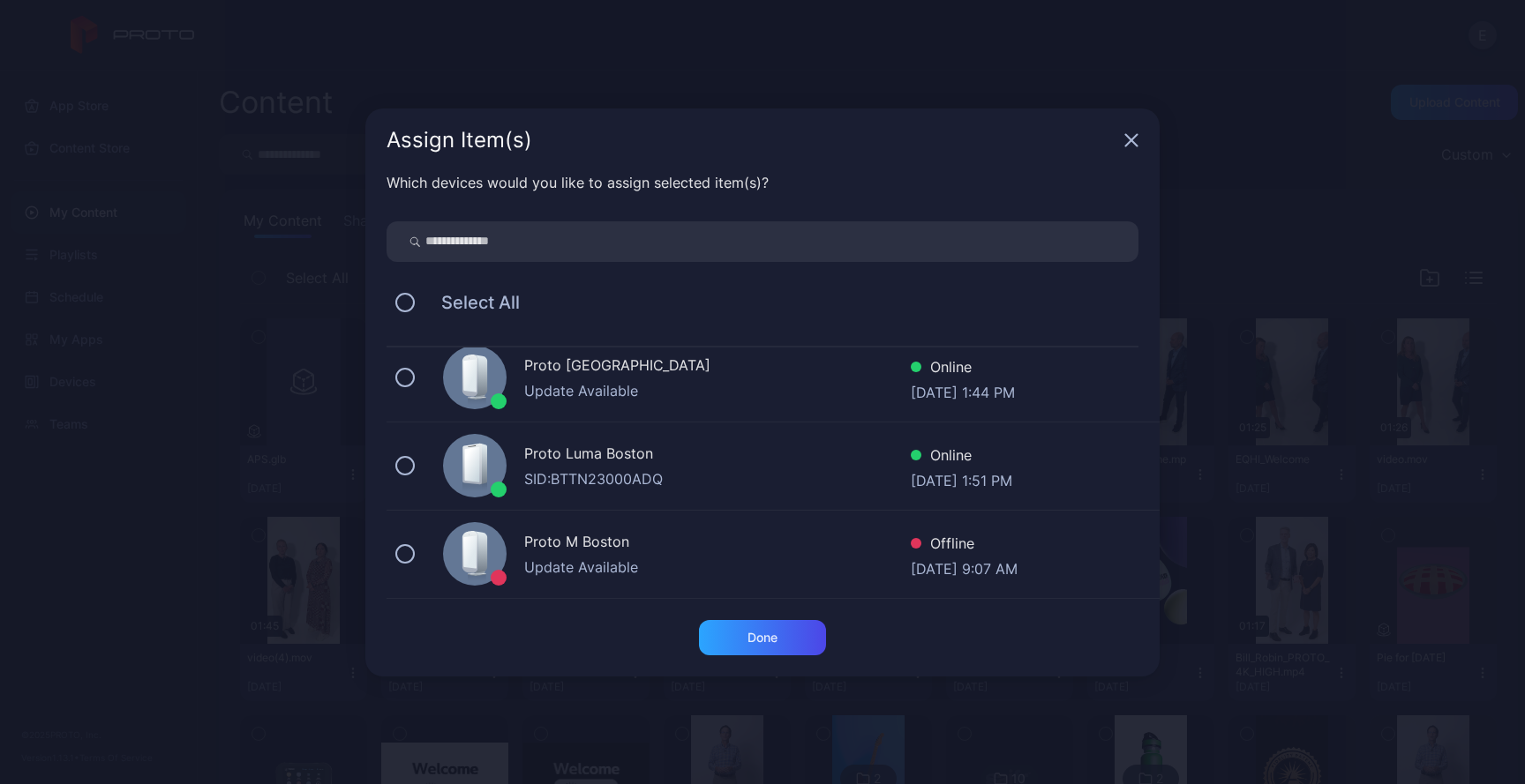
click at [460, 463] on div at bounding box center [474, 466] width 64 height 64
click at [740, 627] on div "Done" at bounding box center [762, 638] width 127 height 35
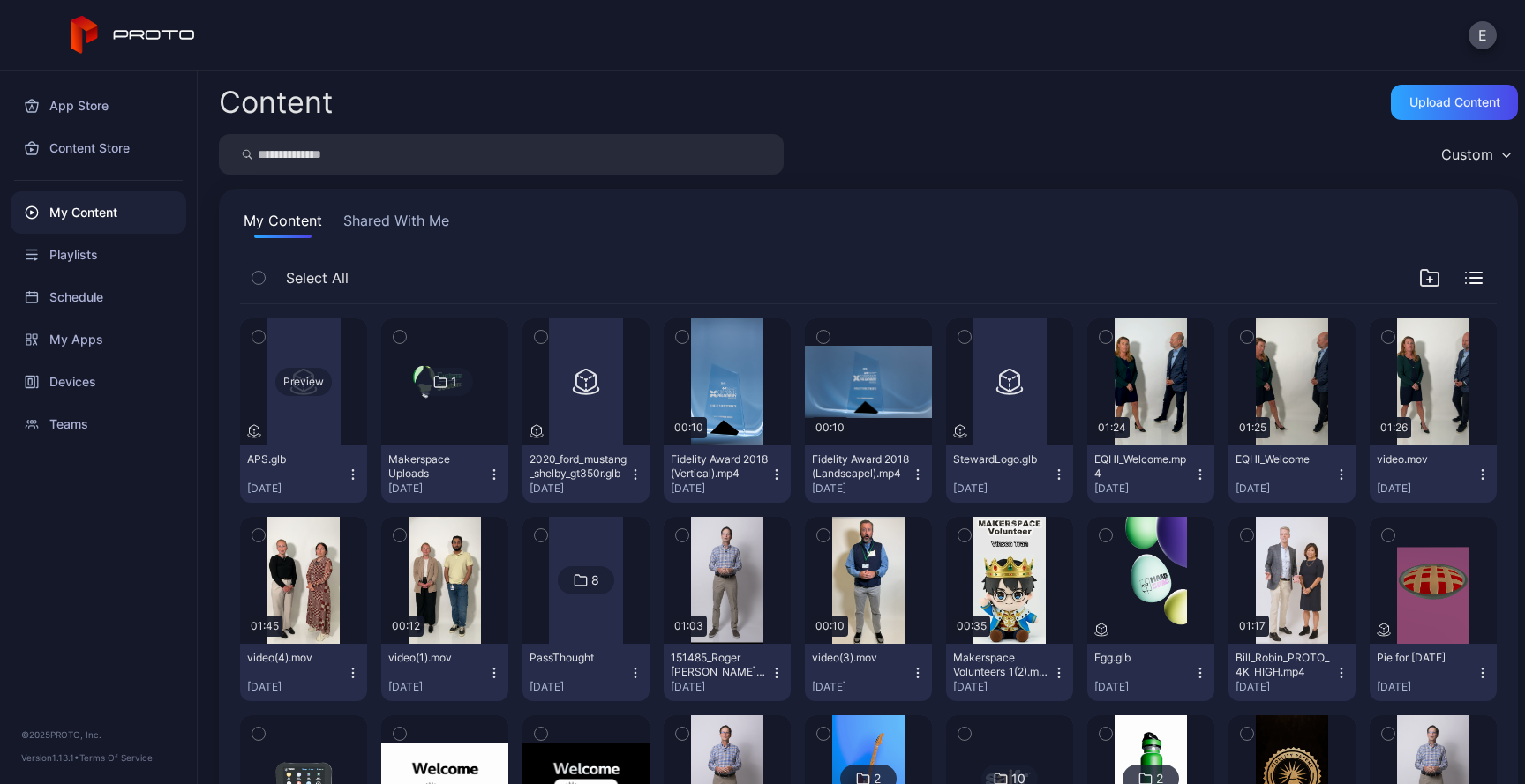
click at [305, 387] on div "Preview" at bounding box center [303, 382] width 56 height 29
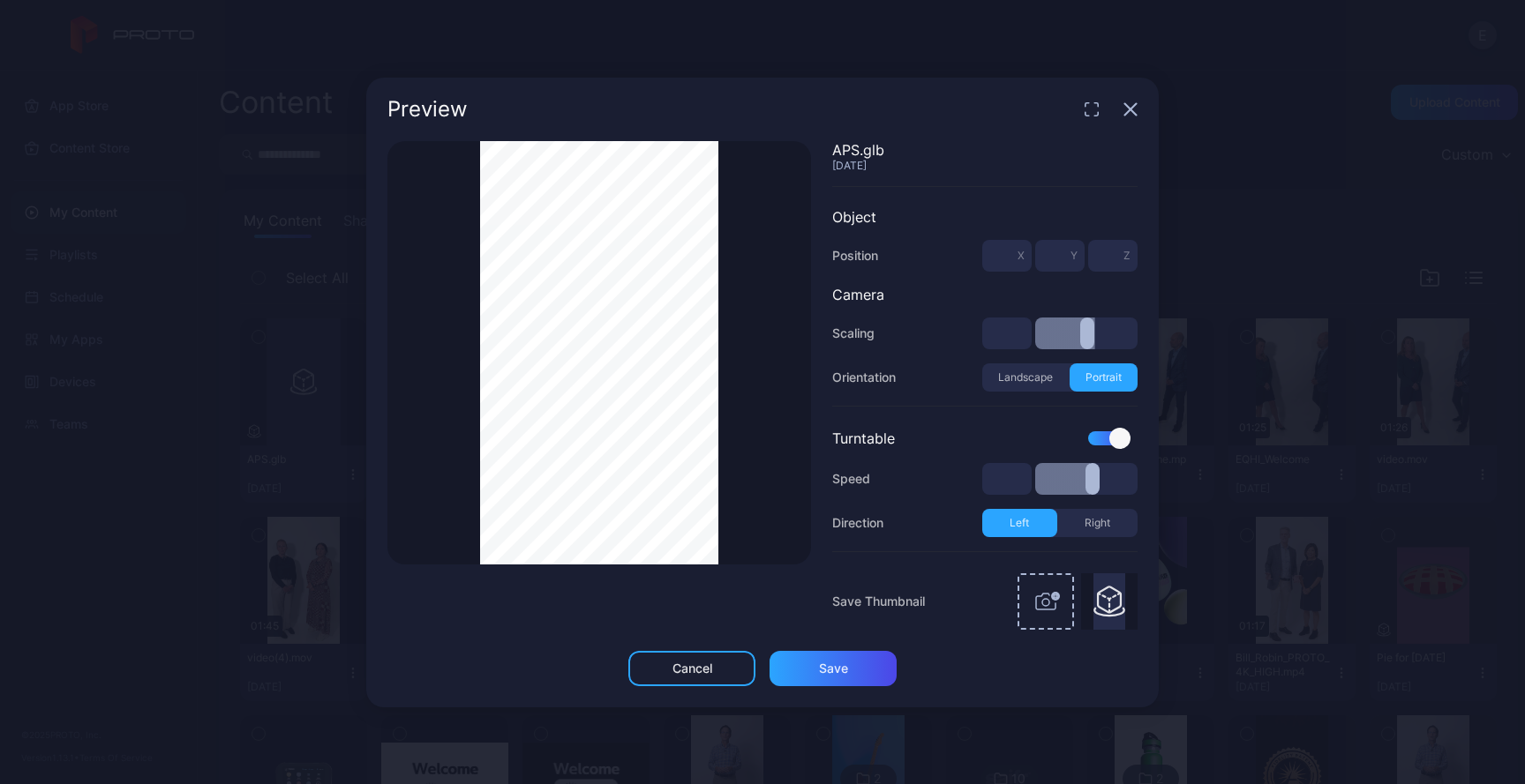
click at [1088, 516] on button "Right" at bounding box center [1098, 523] width 81 height 29
click at [796, 680] on div "Save" at bounding box center [832, 668] width 127 height 35
type input "****"
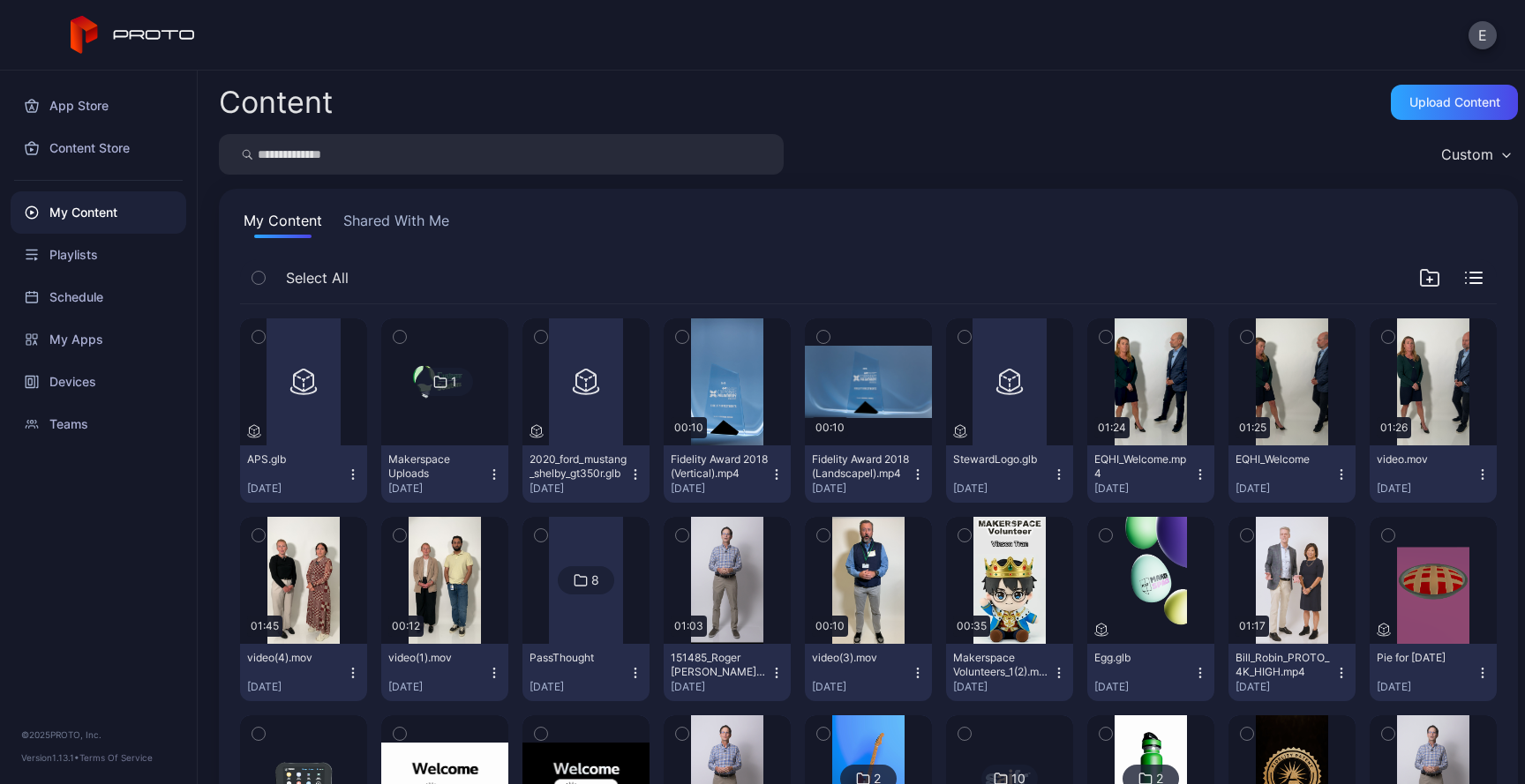
click at [1007, 127] on div "Content Upload Content Custom My Content Shared With Me Select All Preview APS.…" at bounding box center [861, 427] width 1327 height 714
